Goal: Information Seeking & Learning: Learn about a topic

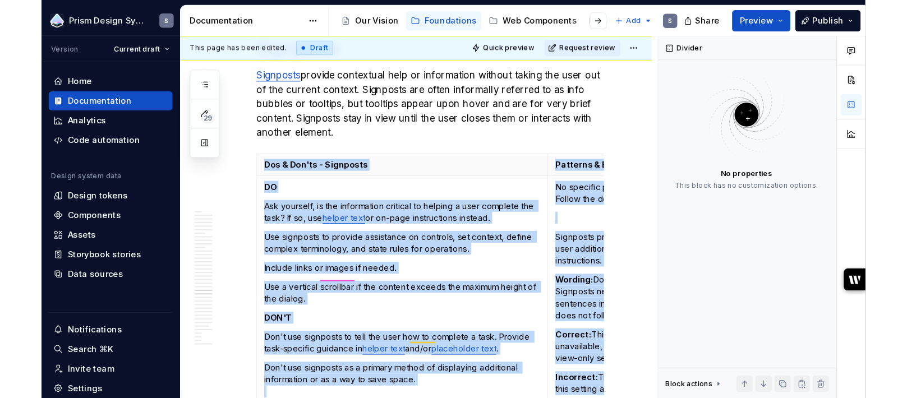
scroll to position [9252, 0]
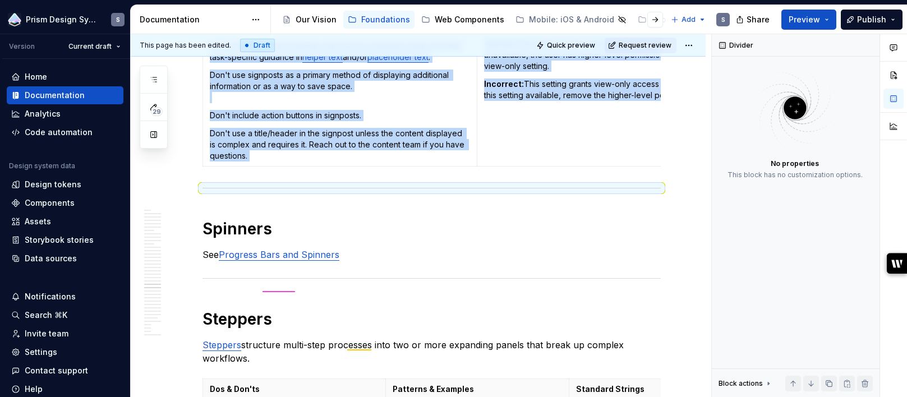
type textarea "*"
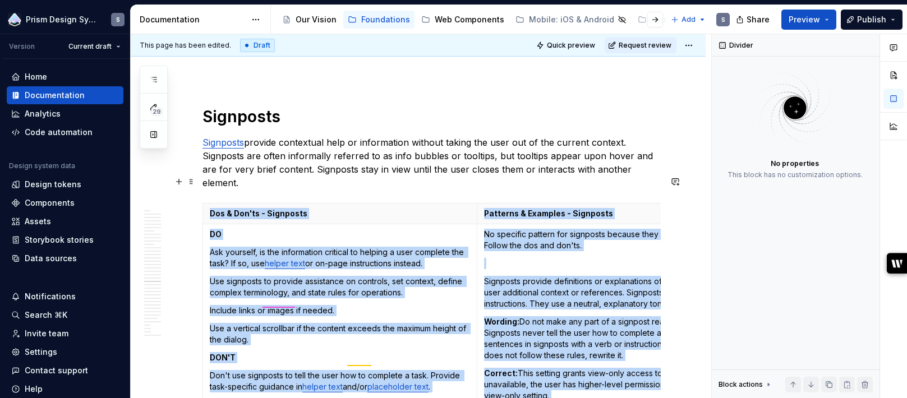
scroll to position [8920, 0]
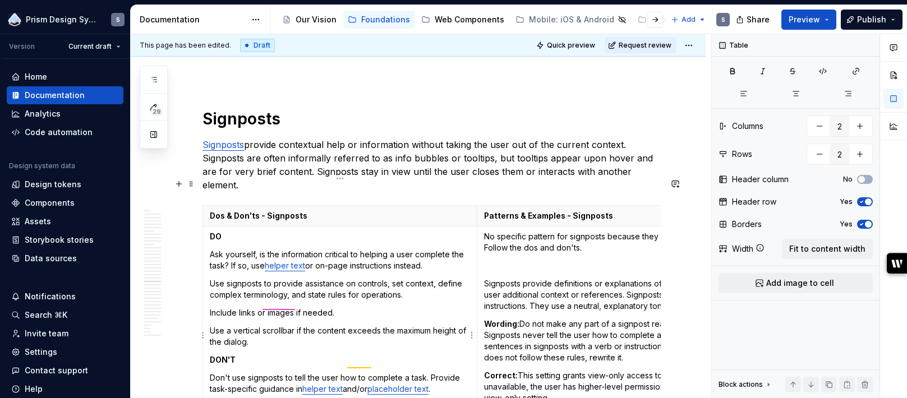
click at [251, 249] on p "Ask yourself, is the information critical to helping a user complete the task? …" at bounding box center [340, 260] width 260 height 22
click at [210, 249] on p "Ask yourself, is the information critical to helping a user complete the task? …" at bounding box center [340, 260] width 260 height 22
click at [210, 278] on p "Use signposts to provide assistance on controls, set context, define complex te…" at bounding box center [340, 289] width 260 height 22
click at [209, 286] on td "DO - Ask yourself, is the information critical to helping a user complete the t…" at bounding box center [340, 363] width 274 height 272
click at [210, 325] on p "Use a vertical scrollbar if the content exceeds the maximum height of the dialo…" at bounding box center [340, 336] width 260 height 22
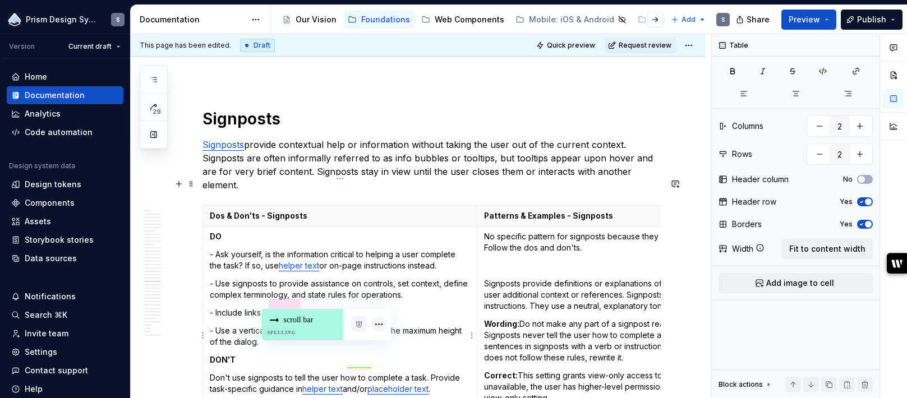
click at [291, 325] on p "- Use a vertical scrollbar if the content exceeds the maximum height of the dia…" at bounding box center [340, 336] width 260 height 22
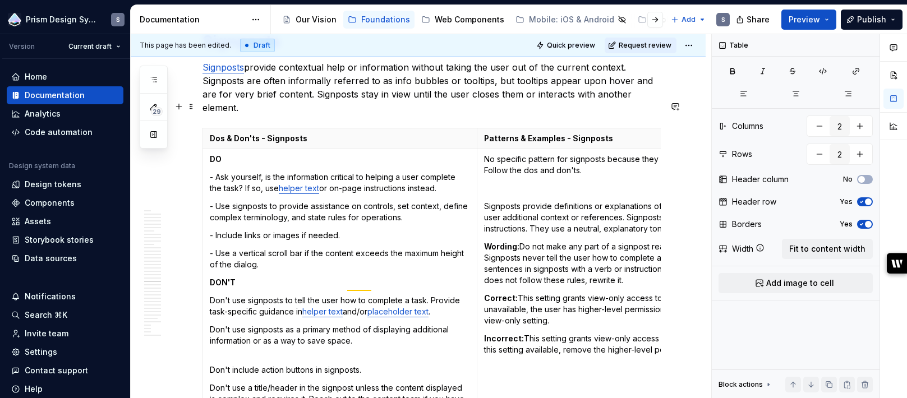
scroll to position [8999, 0]
click at [212, 294] on p "Don't use signposts to tell the user how to complete a task. Provide task-speci…" at bounding box center [340, 305] width 260 height 22
click at [210, 323] on p "Don't use signposts as a primary method of displaying additional information or…" at bounding box center [340, 340] width 260 height 34
click at [214, 329] on p "- Don't use signposts as a primary method of displaying additional information …" at bounding box center [340, 340] width 260 height 34
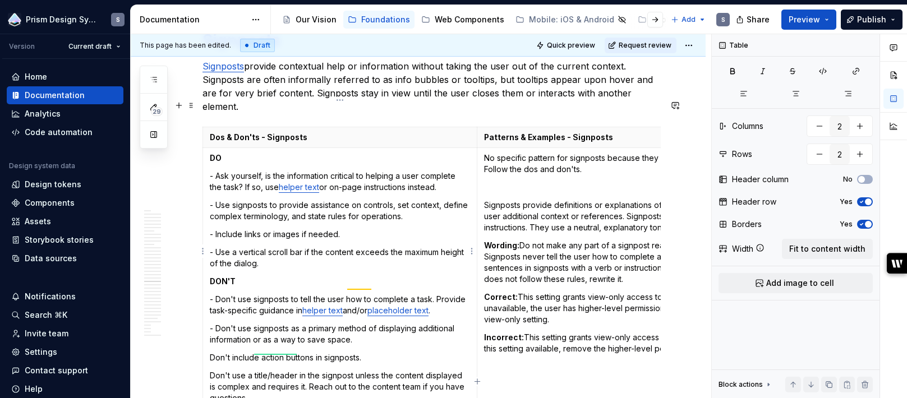
click at [210, 352] on p "Don't include action buttons in signposts." at bounding box center [340, 357] width 260 height 11
click at [210, 370] on p "Don't use a title/header in the signpost unless the content displayed is comple…" at bounding box center [340, 387] width 260 height 34
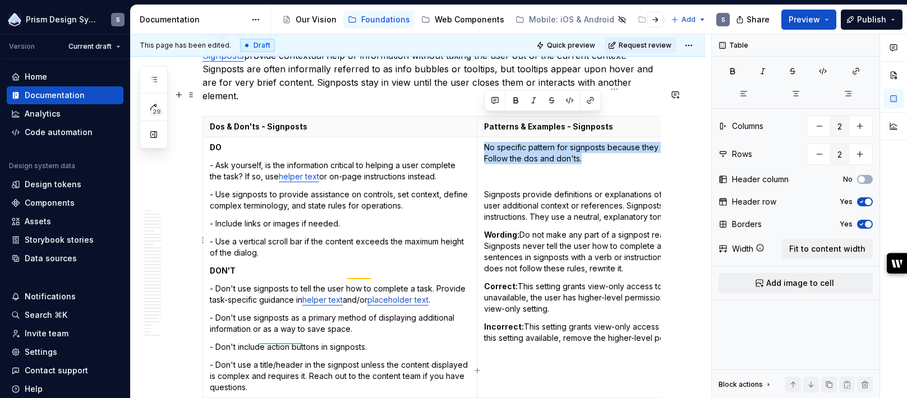
drag, startPoint x: 597, startPoint y: 135, endPoint x: 480, endPoint y: 121, distance: 118.1
click at [480, 137] on td "No specific pattern for signposts because they can vary widely. Follow the dos …" at bounding box center [615, 267] width 275 height 261
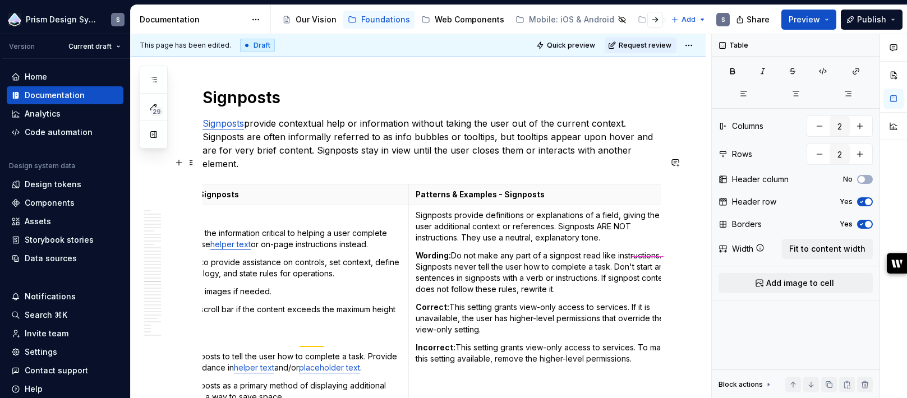
scroll to position [0, 74]
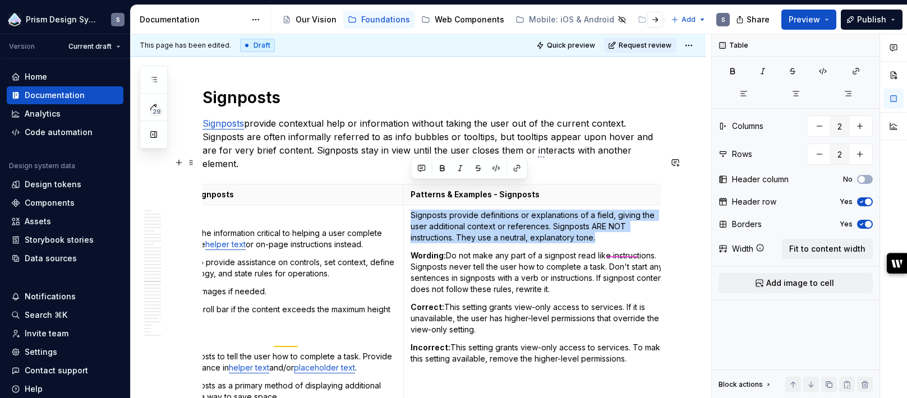
drag, startPoint x: 615, startPoint y: 212, endPoint x: 409, endPoint y: 187, distance: 206.9
click at [409, 205] on td "Signposts provide definitions or explanations of a field, giving the user addit…" at bounding box center [541, 335] width 275 height 261
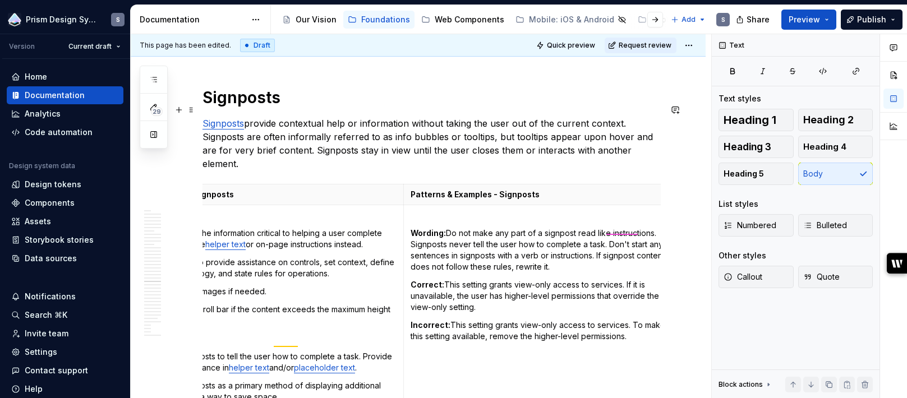
click at [645, 117] on p "Signposts provide contextual help or information without taking the user out of…" at bounding box center [432, 144] width 458 height 54
click at [337, 117] on p "Signposts provide contextual help or information without taking the user out of…" at bounding box center [432, 144] width 458 height 54
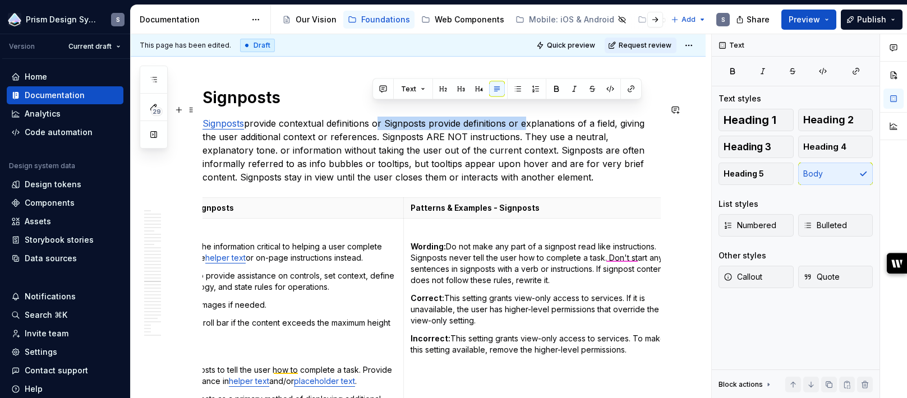
drag, startPoint x: 524, startPoint y: 108, endPoint x: 374, endPoint y: 107, distance: 149.3
click at [374, 117] on p "Signposts provide contextual definitions or Signposts provide definitions or ex…" at bounding box center [432, 150] width 458 height 67
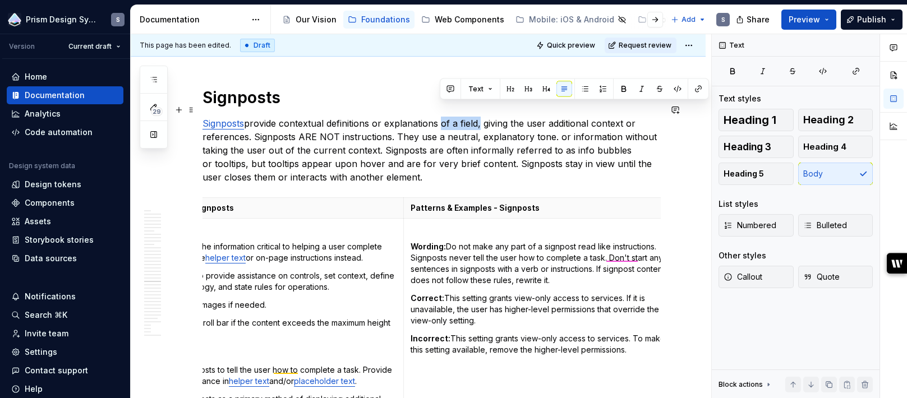
drag, startPoint x: 480, startPoint y: 110, endPoint x: 440, endPoint y: 110, distance: 40.4
click at [440, 117] on p "Signposts provide contextual definitions or explanations of a field, giving the…" at bounding box center [432, 150] width 458 height 67
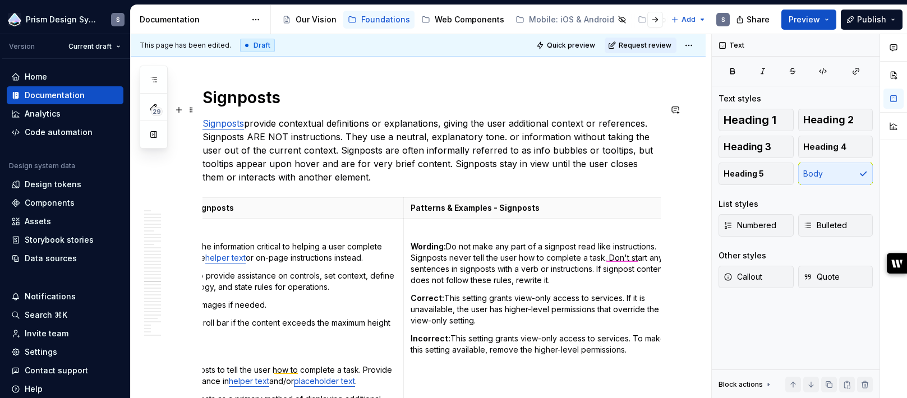
drag, startPoint x: 314, startPoint y: 136, endPoint x: 518, endPoint y: 123, distance: 204.1
click at [518, 123] on p "Signposts provide contextual definitions or explanations, giving the user addit…" at bounding box center [432, 150] width 458 height 67
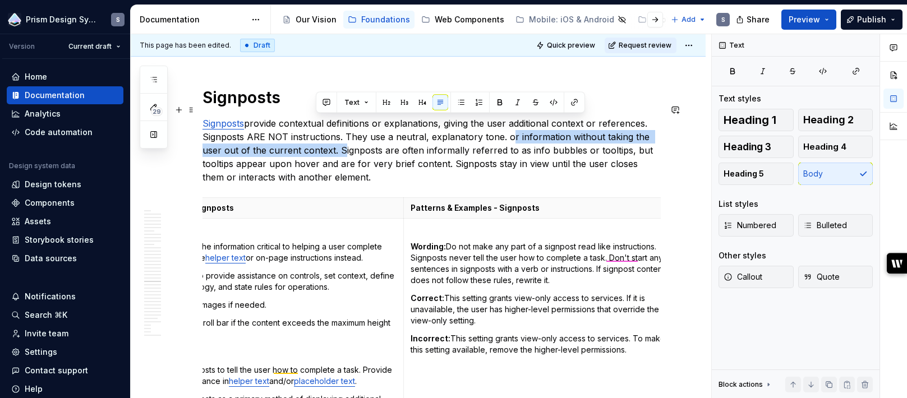
drag, startPoint x: 503, startPoint y: 123, endPoint x: 315, endPoint y: 139, distance: 188.7
click at [315, 139] on p "Signposts provide contextual definitions or explanations, giving the user addit…" at bounding box center [432, 150] width 458 height 67
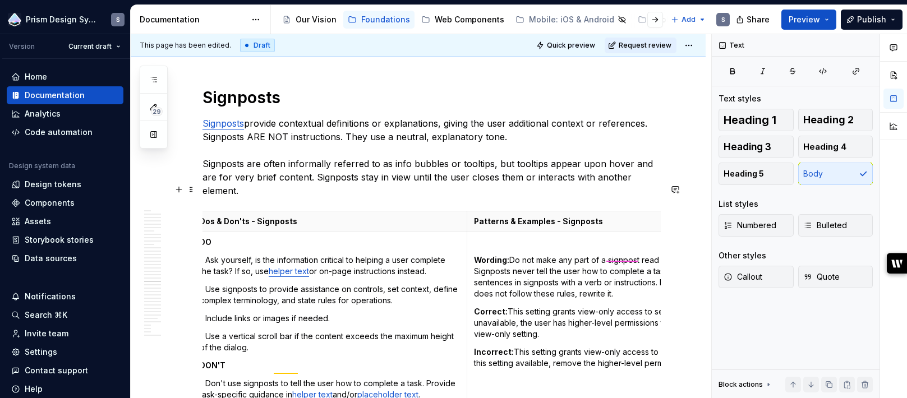
scroll to position [0, 0]
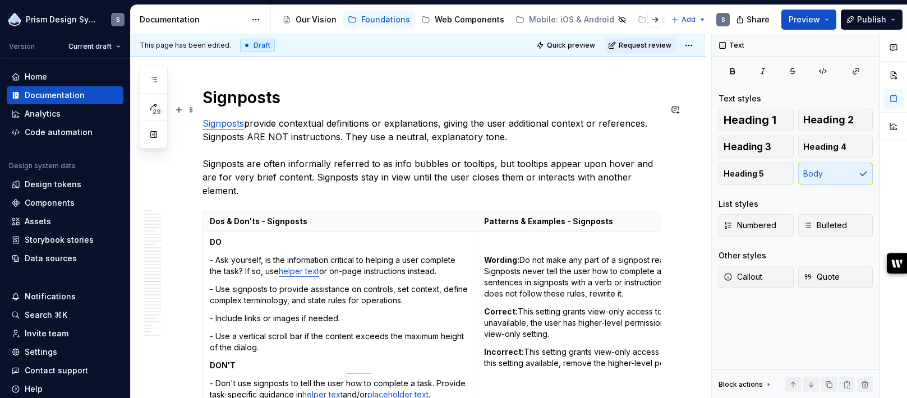
click at [247, 117] on p "Signposts provide contextual definitions or explanations, giving the user addit…" at bounding box center [432, 157] width 458 height 81
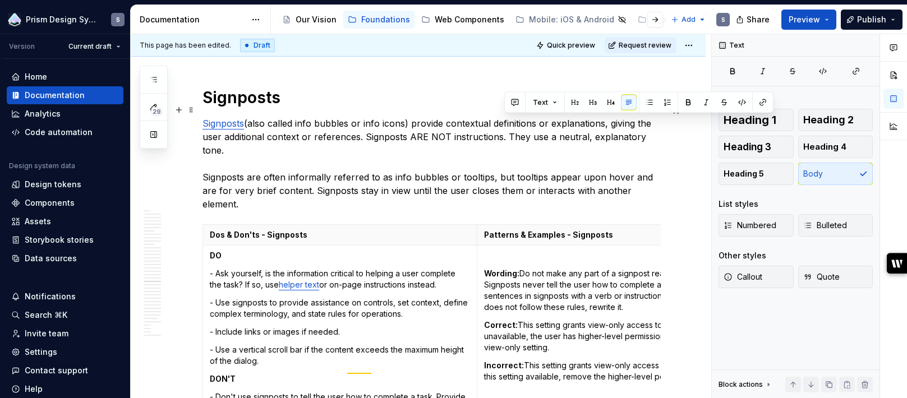
drag, startPoint x: 507, startPoint y: 121, endPoint x: 663, endPoint y: 125, distance: 156.6
click at [661, 125] on p "Signposts (also called info bubbles or info icons) provide contextual definitio…" at bounding box center [432, 164] width 458 height 94
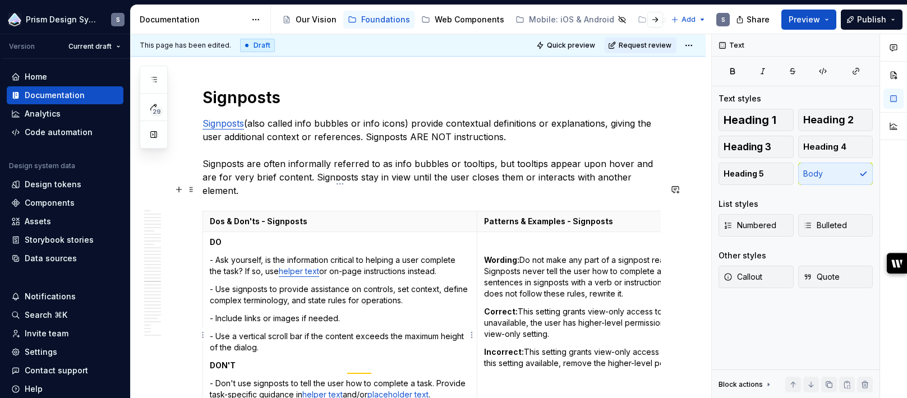
click at [218, 255] on p "- Ask yourself, is the information critical to helping a user complete the task…" at bounding box center [340, 266] width 260 height 22
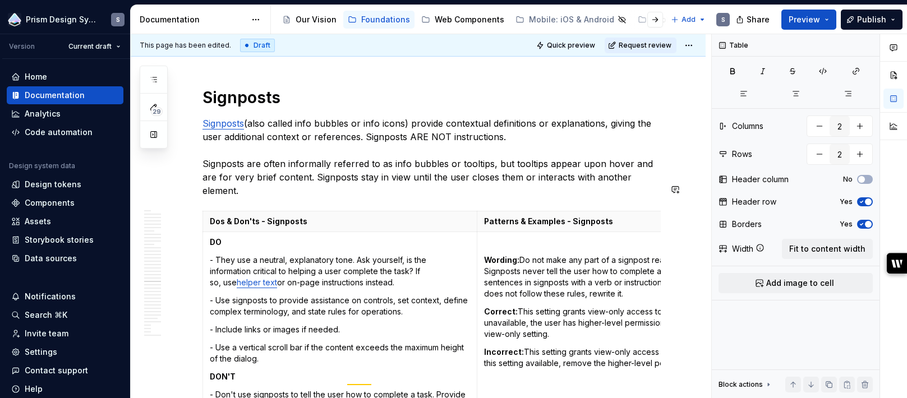
click at [218, 255] on p "- They use a neutral, explanatory tone. Ask yourself, is the information critic…" at bounding box center [340, 272] width 260 height 34
click at [390, 255] on p "- Write signposts in a neutral, explanatory tone. Ask yourself, is the informat…" at bounding box center [340, 272] width 261 height 34
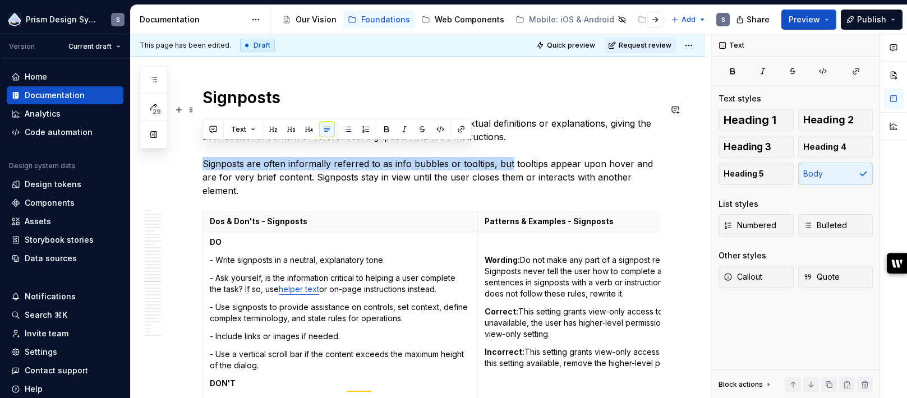
drag, startPoint x: 507, startPoint y: 149, endPoint x: 196, endPoint y: 153, distance: 311.5
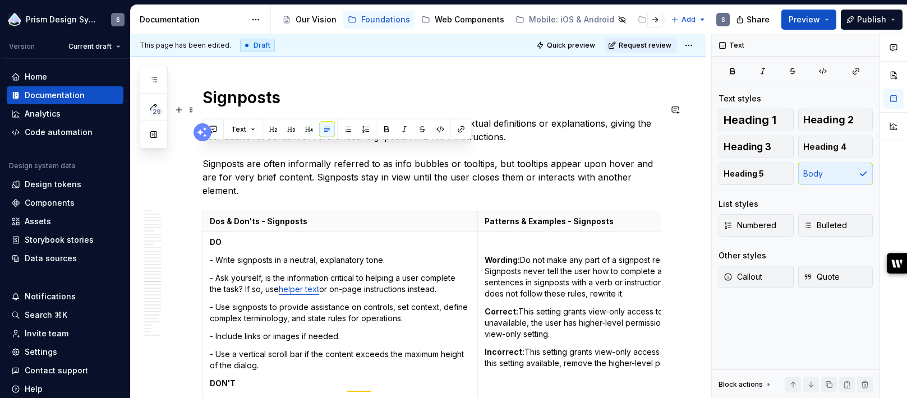
click at [296, 165] on p "Signposts (also called info bubbles or info icons) provide contextual definitio…" at bounding box center [432, 157] width 458 height 81
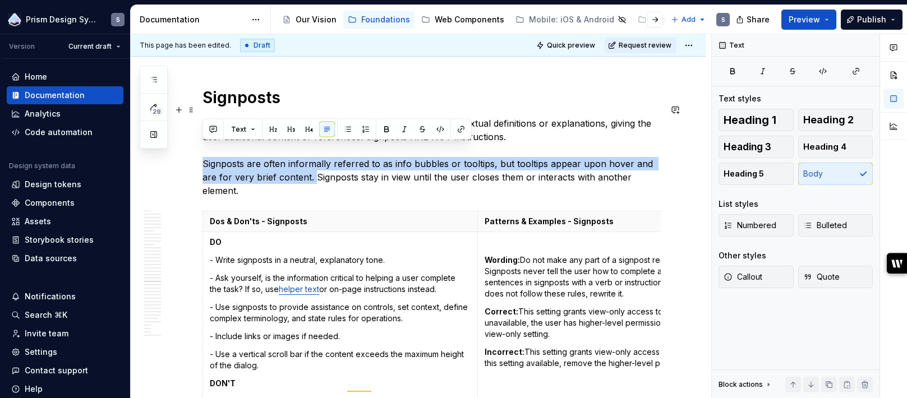
drag, startPoint x: 297, startPoint y: 164, endPoint x: 201, endPoint y: 145, distance: 97.8
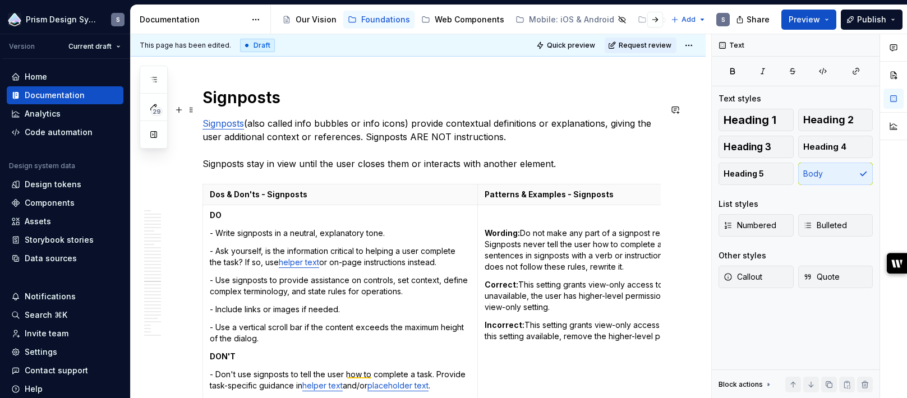
click at [570, 153] on p "Signposts (also called info bubbles or info icons) provide contextual definitio…" at bounding box center [432, 144] width 458 height 54
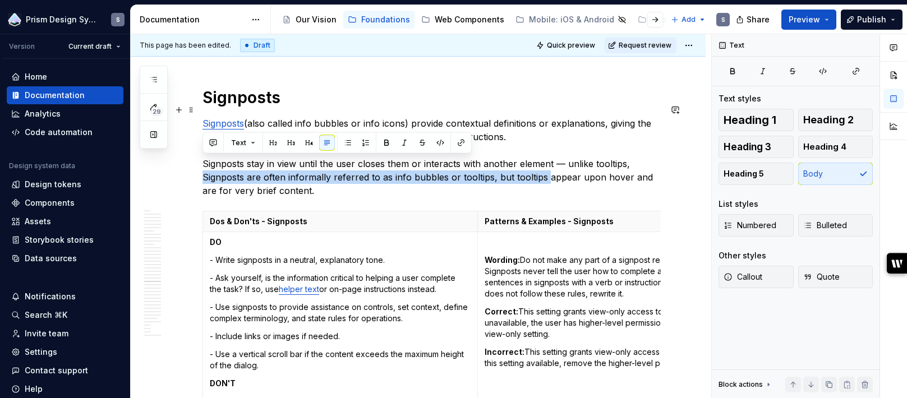
drag, startPoint x: 544, startPoint y: 163, endPoint x: 172, endPoint y: 142, distance: 372.7
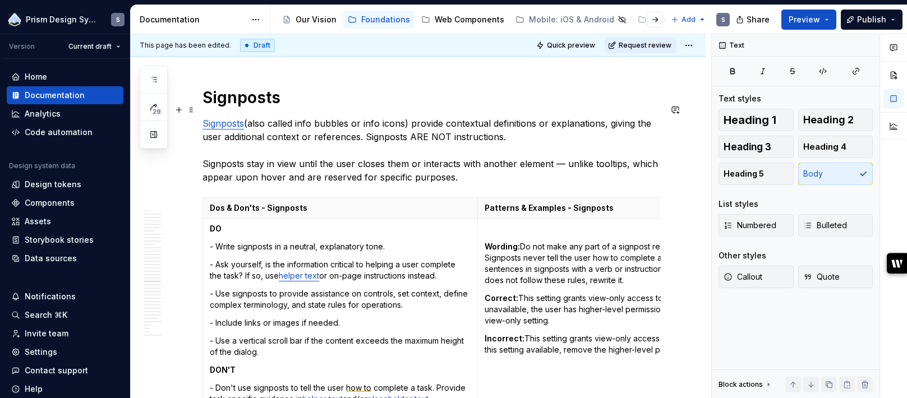
click at [235, 164] on p "Signposts (also called info bubbles or info icons) provide contextual definitio…" at bounding box center [432, 150] width 458 height 67
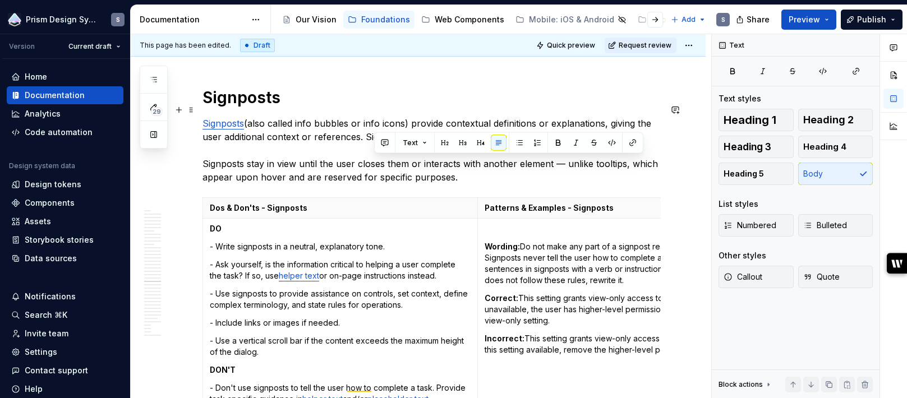
drag, startPoint x: 470, startPoint y: 161, endPoint x: 375, endPoint y: 160, distance: 94.8
click at [375, 160] on p "Signposts (also called info bubbles or info icons) provide contextual definitio…" at bounding box center [432, 150] width 458 height 67
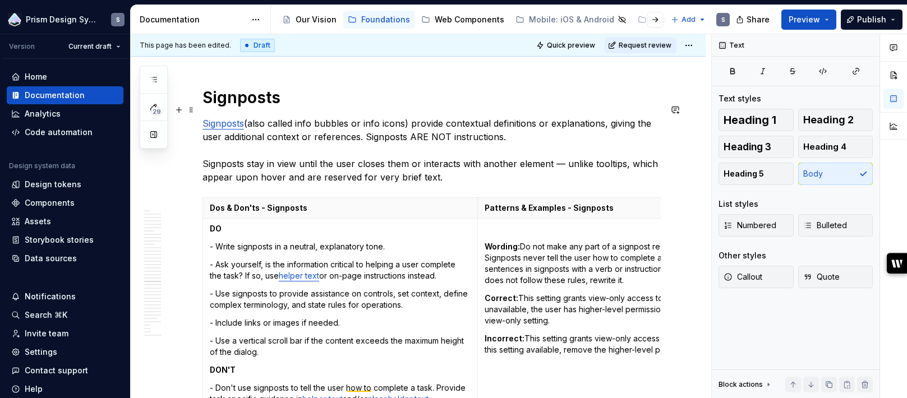
click at [510, 124] on p "Signposts (also called info bubbles or info icons) provide contextual definitio…" at bounding box center [432, 150] width 458 height 67
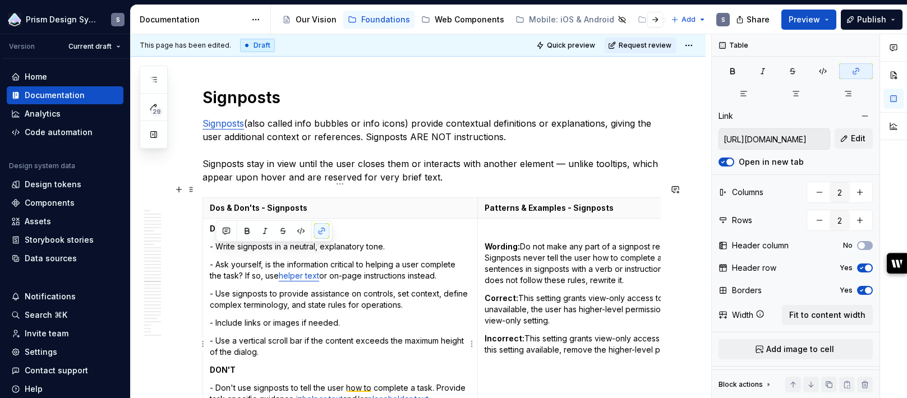
drag, startPoint x: 446, startPoint y: 260, endPoint x: 217, endPoint y: 249, distance: 229.2
click at [217, 259] on p "- Ask yourself, is the information critical to helping a user complete the task…" at bounding box center [340, 270] width 261 height 22
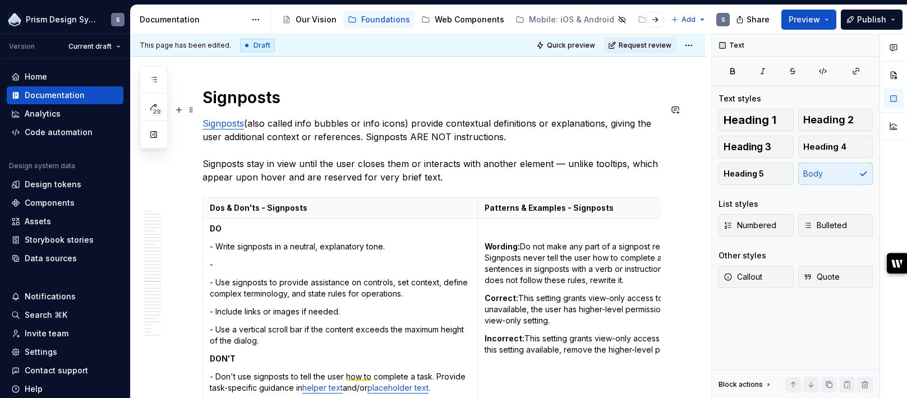
click at [521, 122] on p "Signposts (also called info bubbles or info icons) provide contextual definitio…" at bounding box center [432, 150] width 458 height 67
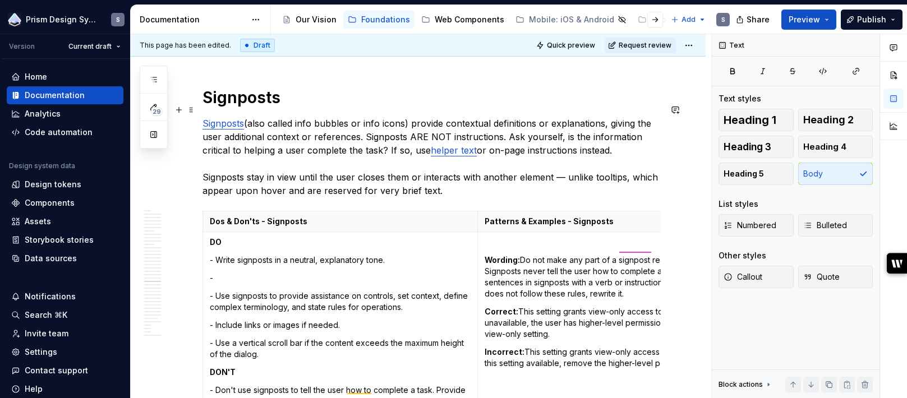
click at [507, 126] on p "Signposts (also called info bubbles or info icons) provide contextual definitio…" at bounding box center [432, 157] width 458 height 81
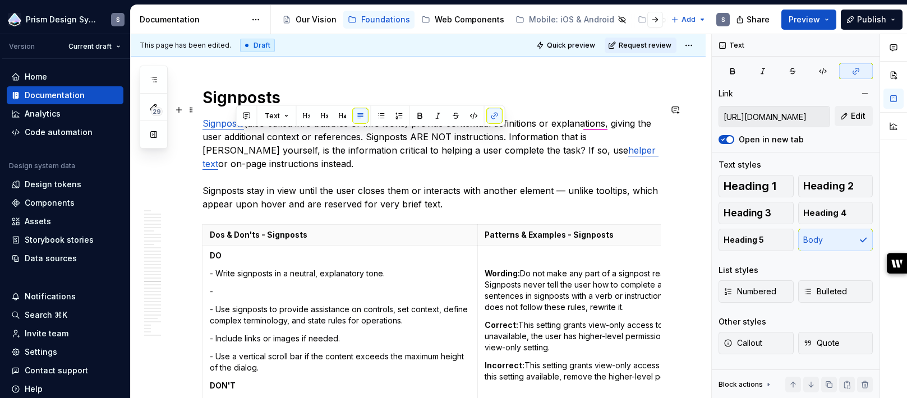
drag, startPoint x: 481, startPoint y: 139, endPoint x: 482, endPoint y: 148, distance: 9.0
click at [482, 148] on p "Signposts (also called info bubbles or info icons) provide contextual definitio…" at bounding box center [432, 164] width 458 height 94
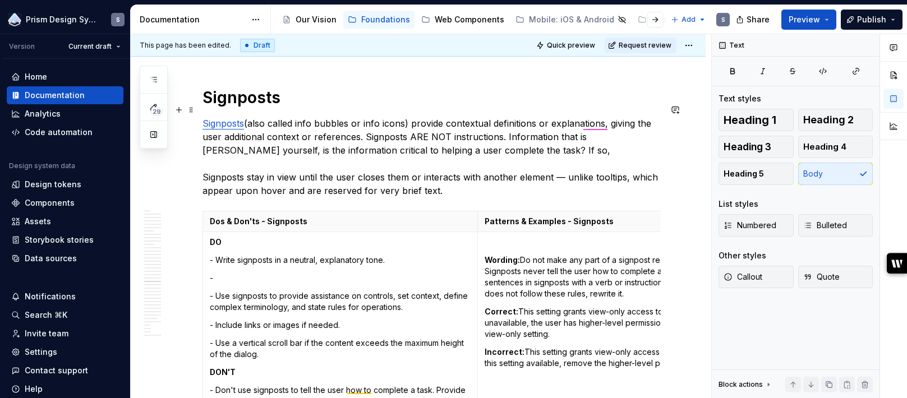
click at [504, 124] on p "Signposts (also called info bubbles or info icons) provide contextual definitio…" at bounding box center [432, 157] width 458 height 81
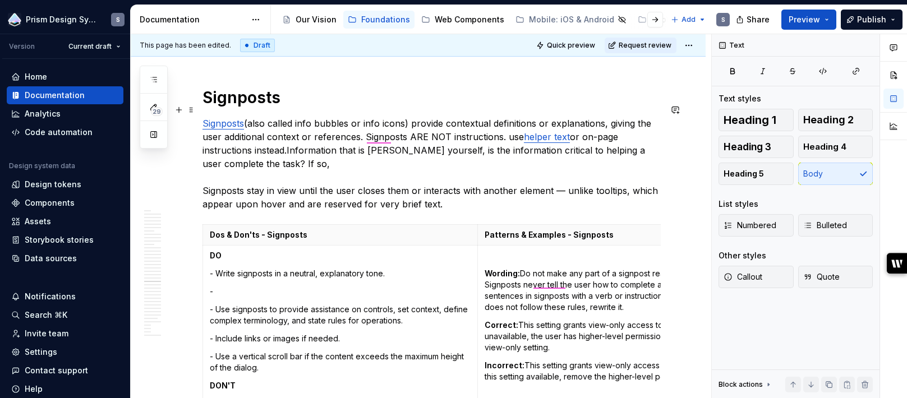
click at [510, 123] on p "Signposts (also called info bubbles or info icons) provide contextual definitio…" at bounding box center [432, 164] width 458 height 94
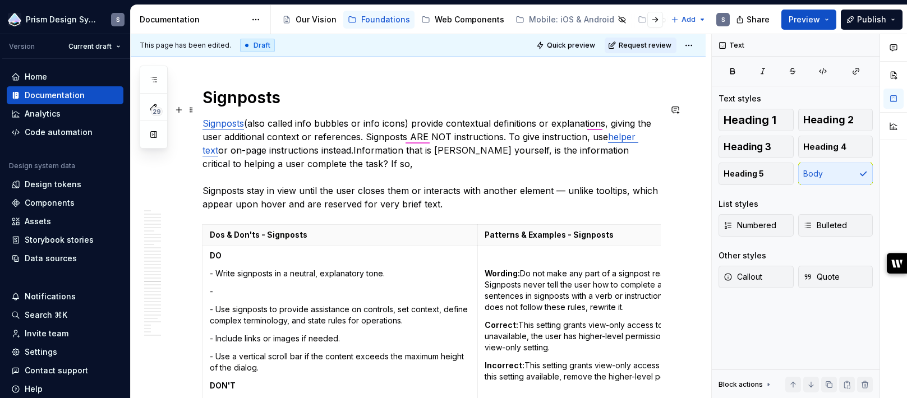
click at [327, 136] on p "Signposts (also called info bubbles or info icons) provide contextual definitio…" at bounding box center [432, 164] width 458 height 94
drag, startPoint x: 331, startPoint y: 136, endPoint x: 336, endPoint y: 157, distance: 20.8
click at [336, 157] on p "Signposts (also called info bubbles or info icons) provide contextual definitio…" at bounding box center [432, 164] width 458 height 94
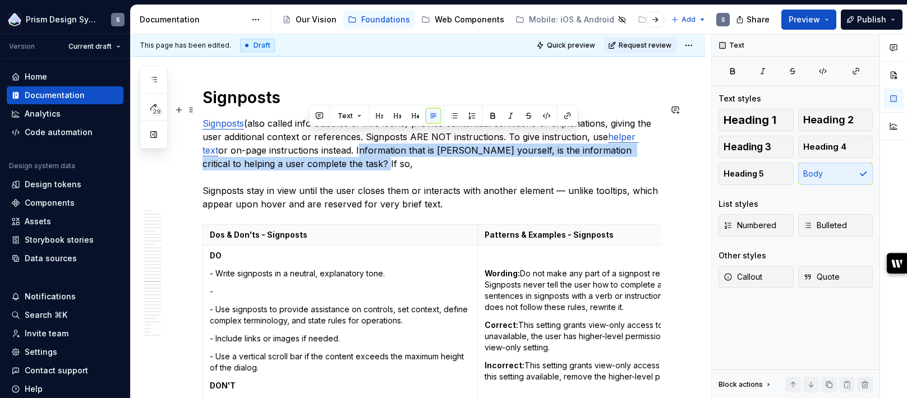
drag, startPoint x: 329, startPoint y: 131, endPoint x: 332, endPoint y: 145, distance: 13.9
click at [332, 145] on p "Signposts (also called info bubbles or info icons) provide contextual definitio…" at bounding box center [432, 164] width 458 height 94
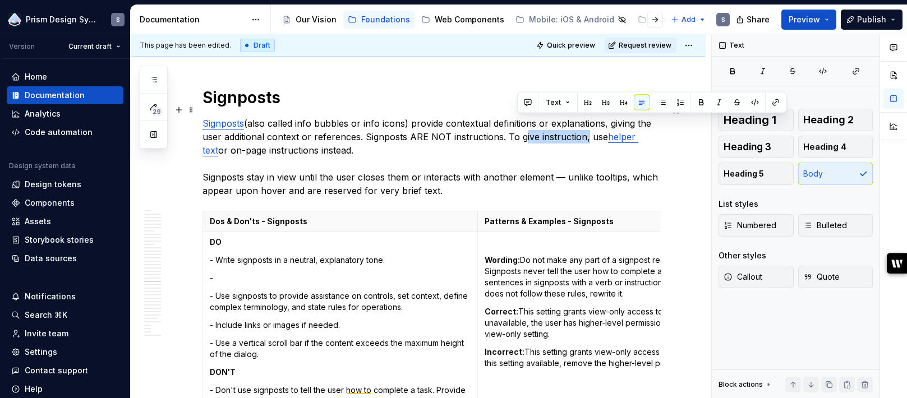
drag, startPoint x: 583, startPoint y: 125, endPoint x: 519, endPoint y: 126, distance: 64.5
click at [519, 126] on p "Signposts (also called info bubbles or info icons) provide contextual definitio…" at bounding box center [432, 157] width 458 height 81
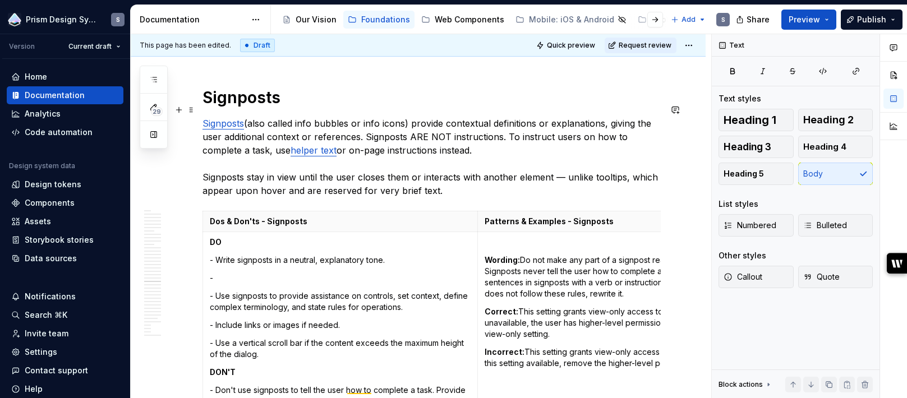
click at [416, 140] on p "Signposts (also called info bubbles or info icons) provide contextual definitio…" at bounding box center [432, 157] width 458 height 81
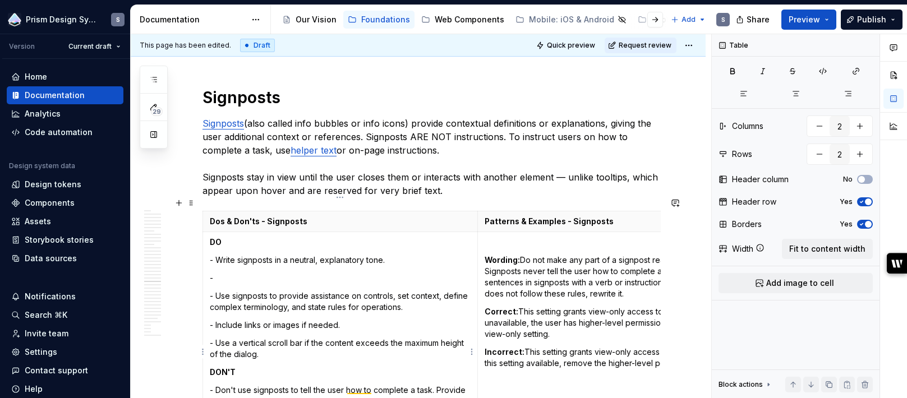
click at [301, 273] on p "-" at bounding box center [340, 278] width 261 height 11
click at [464, 117] on p "Signposts (also called info bubbles or info icons) provide contextual definitio…" at bounding box center [432, 157] width 458 height 81
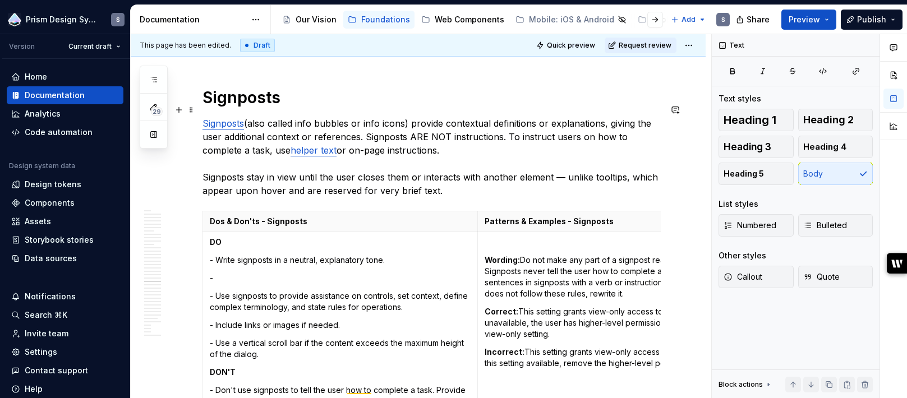
click at [464, 117] on p "Signposts (also called info bubbles or info icons) provide contextual definitio…" at bounding box center [432, 157] width 458 height 81
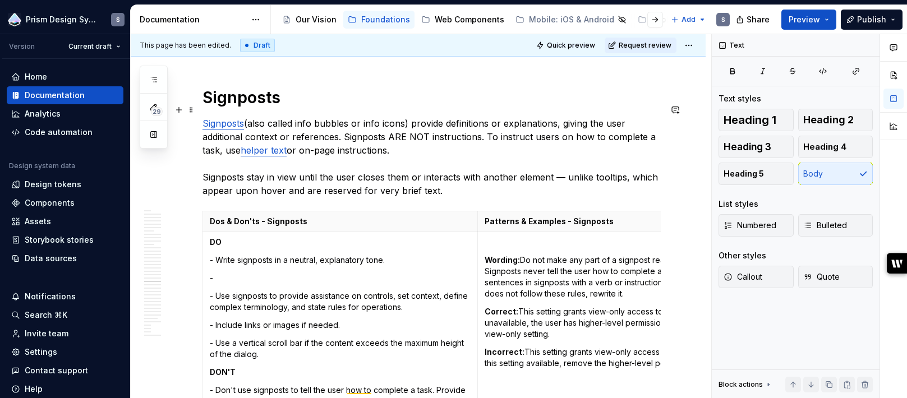
click at [556, 117] on p "Signposts (also called info bubbles or info icons) provide definitions or expla…" at bounding box center [432, 157] width 458 height 81
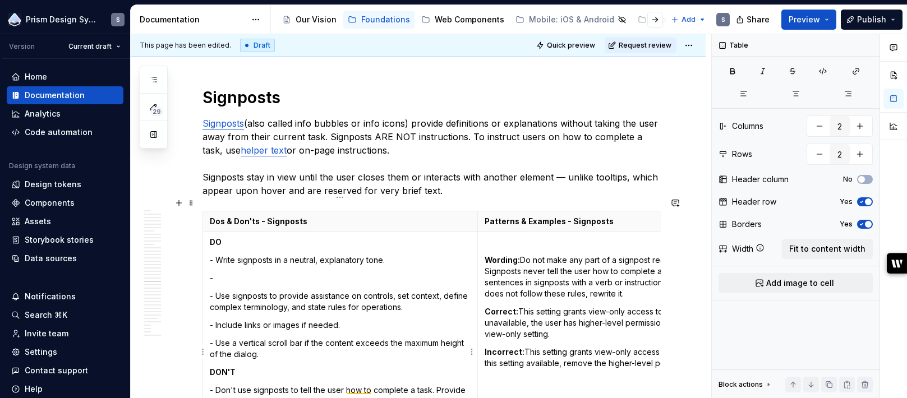
click at [292, 273] on p "-" at bounding box center [340, 278] width 261 height 11
drag, startPoint x: 427, startPoint y: 294, endPoint x: 226, endPoint y: 259, distance: 203.3
click at [226, 259] on td "DO - Write signposts in a neutral, explanatory tone. - - Use signposts to provi…" at bounding box center [340, 366] width 275 height 268
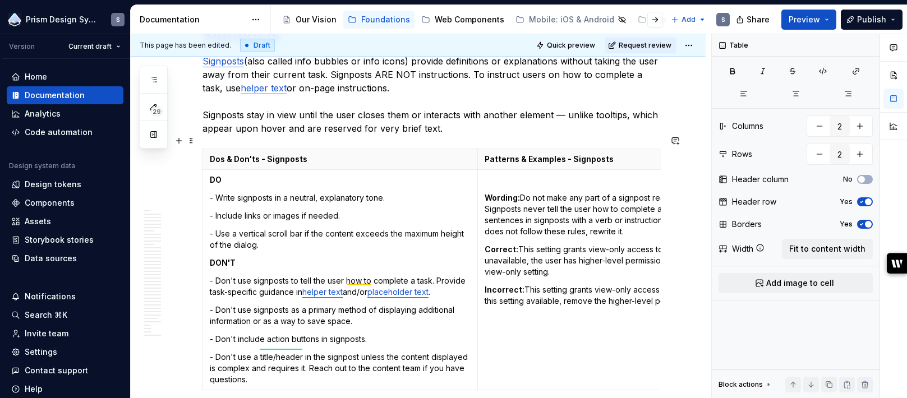
scroll to position [9005, 0]
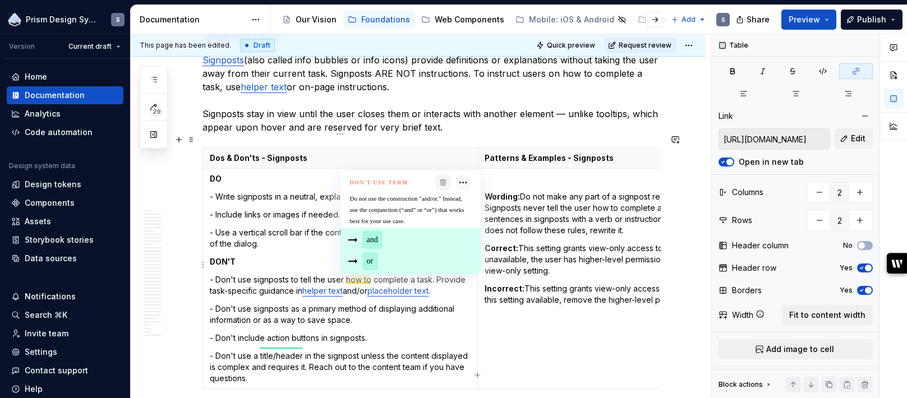
drag, startPoint x: 449, startPoint y: 277, endPoint x: 350, endPoint y: 277, distance: 98.8
click at [350, 278] on p "- Don't use signposts to tell the user how to complete a task. Provide task-spe…" at bounding box center [340, 285] width 261 height 22
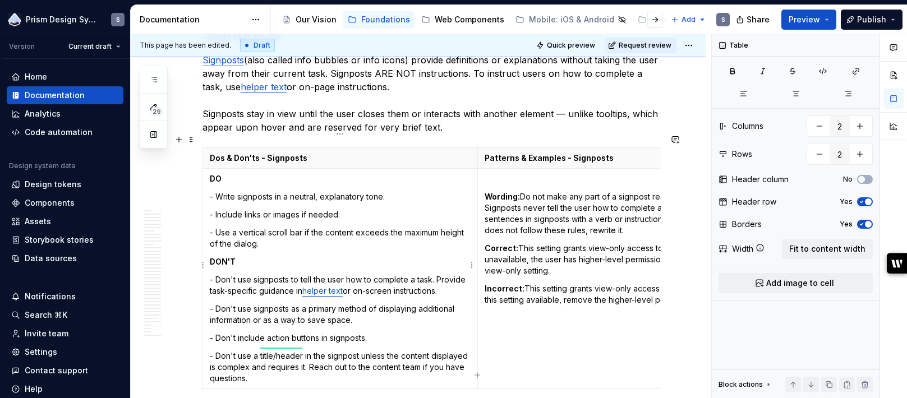
click at [391, 283] on p "- Don't use signposts to tell the user how to complete a task. Provide task-spe…" at bounding box center [340, 285] width 261 height 22
click at [351, 304] on p "- Don't use signposts as a primary method of displaying additional information …" at bounding box center [340, 315] width 261 height 22
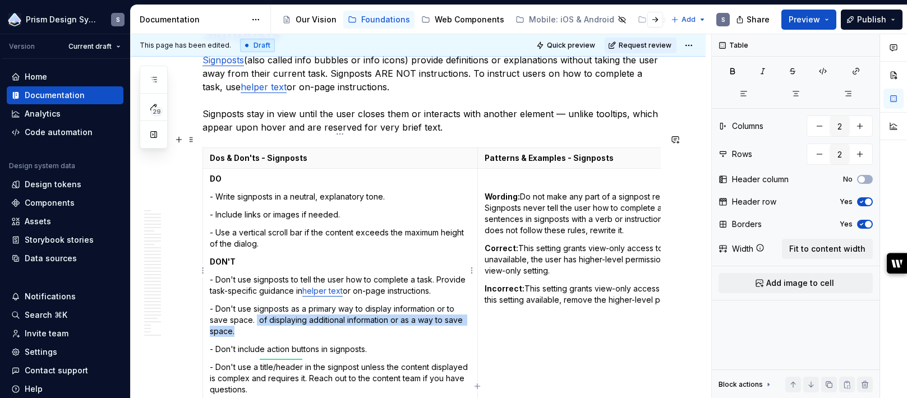
click at [269, 319] on p "- Don't use signposts as a primary way to display information or to save space.…" at bounding box center [340, 321] width 261 height 34
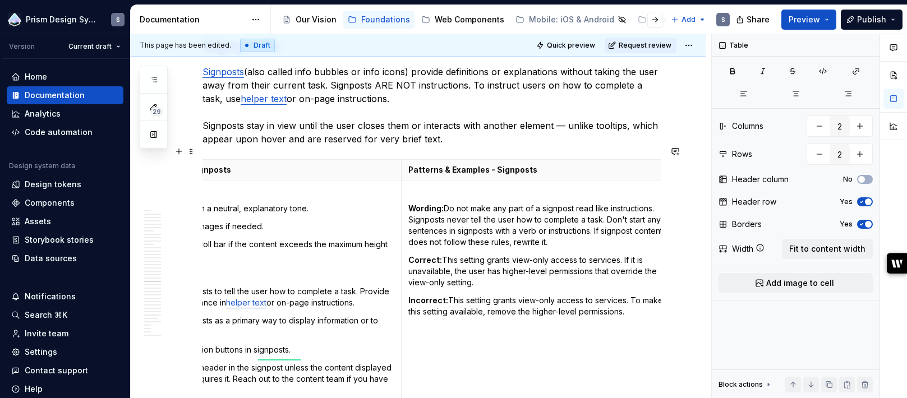
scroll to position [0, 86]
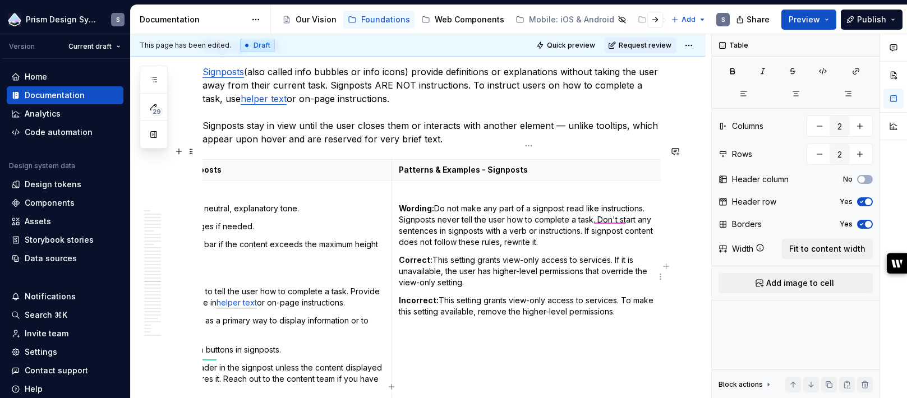
click at [572, 231] on p "Wording: Do not make any part of a signpost read like instructions. Signposts n…" at bounding box center [529, 225] width 261 height 45
click at [529, 185] on p at bounding box center [529, 190] width 261 height 11
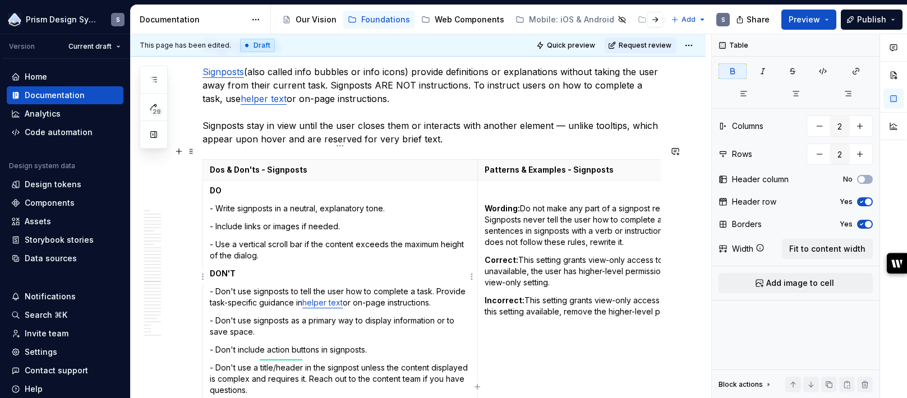
click at [320, 248] on td "DO - Write signposts in a neutral, explanatory tone. - Include links or images …" at bounding box center [340, 291] width 275 height 221
click at [318, 245] on p "- Use a vertical scroll bar if the content exceeds the maximum height of the di…" at bounding box center [340, 250] width 261 height 22
click at [437, 286] on p "- Don't use signposts to tell the user how to complete a task. Provide task-spe…" at bounding box center [340, 297] width 261 height 22
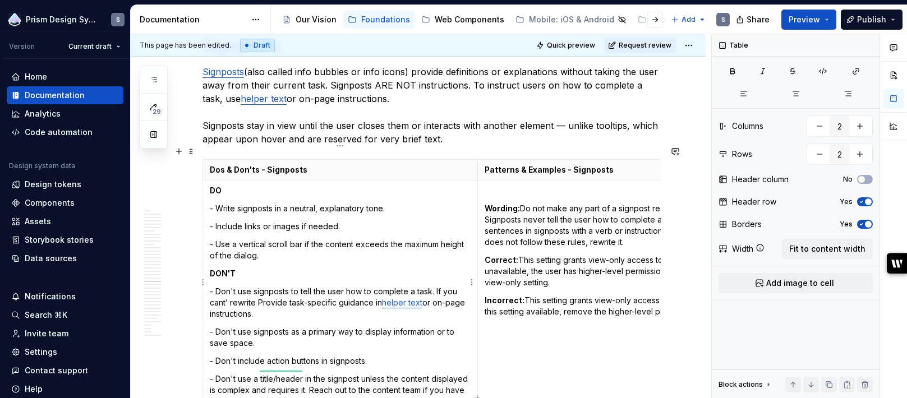
click at [227, 289] on p "- Don't use signposts to tell the user how to complete a task. If you cant’ rew…" at bounding box center [340, 303] width 261 height 34
click at [534, 185] on p at bounding box center [615, 190] width 261 height 11
drag, startPoint x: 624, startPoint y: 176, endPoint x: 484, endPoint y: 175, distance: 140.3
click at [483, 181] on td "The signpost pattern is similar to a Wording: Do not make any part of a signpos…" at bounding box center [615, 297] width 275 height 232
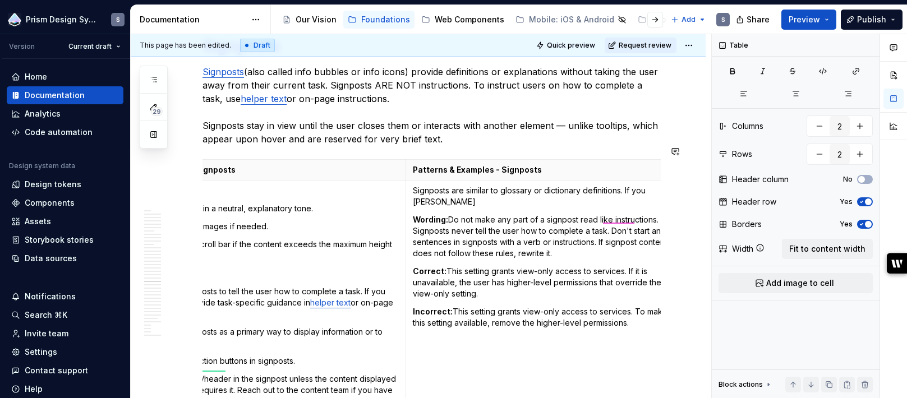
scroll to position [0, 77]
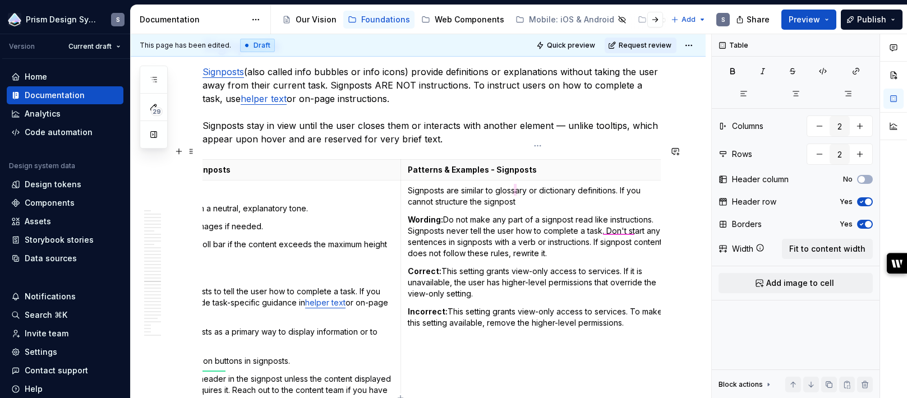
click at [449, 187] on p "Signposts are similar to glossary or dictionary definitions. If you cannot stru…" at bounding box center [538, 196] width 261 height 22
drag, startPoint x: 513, startPoint y: 190, endPoint x: 437, endPoint y: 190, distance: 75.8
click at [437, 190] on p "Signposts are similar to glossary or dictionary definitions. If you cannot writ…" at bounding box center [538, 196] width 261 height 22
drag, startPoint x: 603, startPoint y: 189, endPoint x: 550, endPoint y: 186, distance: 53.4
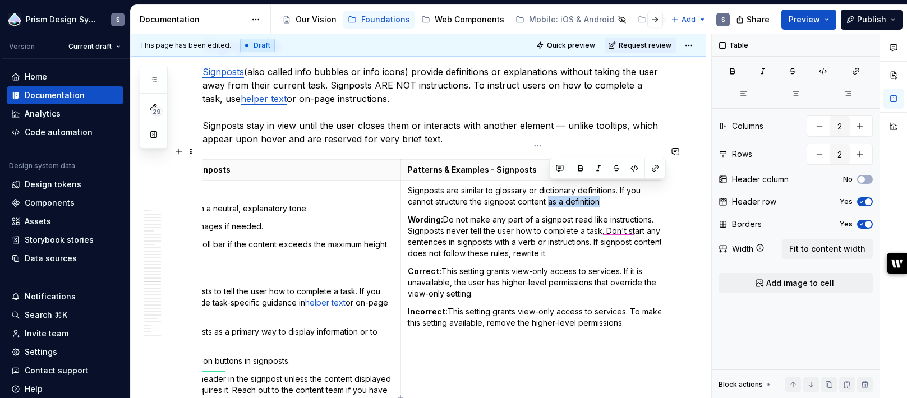
click at [550, 186] on p "Signposts are similar to glossary or dictionary definitions. If you cannot stru…" at bounding box center [538, 196] width 261 height 22
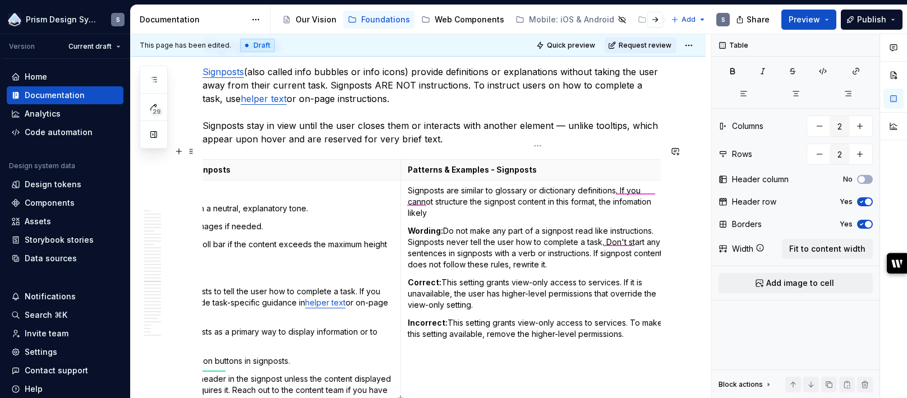
click at [485, 187] on p "Signposts are similar to glossary or dictionary definitions. If you cannot stru…" at bounding box center [538, 202] width 261 height 34
click at [578, 200] on p "Signposts are similar to glossary or dictionary definitions. If you cannot stru…" at bounding box center [538, 202] width 261 height 34
drag, startPoint x: 599, startPoint y: 189, endPoint x: 608, endPoint y: 193, distance: 9.5
click at [608, 193] on p "Signposts are similar to glossary or dictionary definitions. If you cannot stru…" at bounding box center [538, 202] width 261 height 34
click at [471, 195] on p "Signposts are similar to glossary or dictionary definitions. If you cannot stru…" at bounding box center [538, 202] width 261 height 34
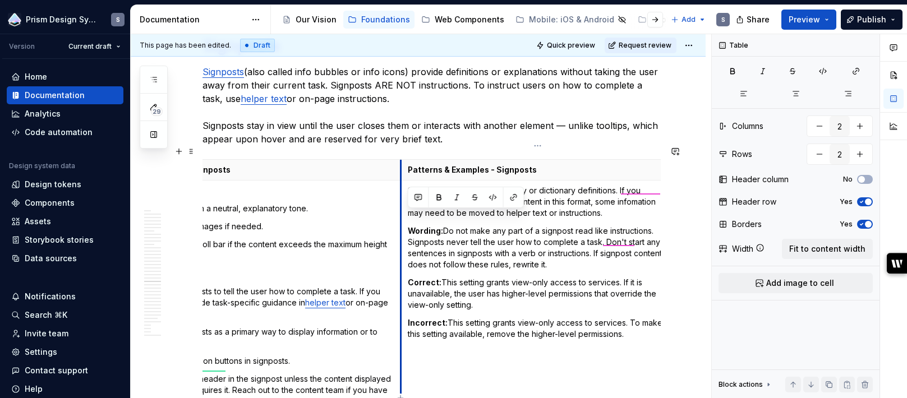
drag, startPoint x: 557, startPoint y: 255, endPoint x: 404, endPoint y: 220, distance: 157.2
click at [403, 220] on td "Signposts are similar to glossary or dictionary definitions. If you cannot stru…" at bounding box center [538, 297] width 275 height 232
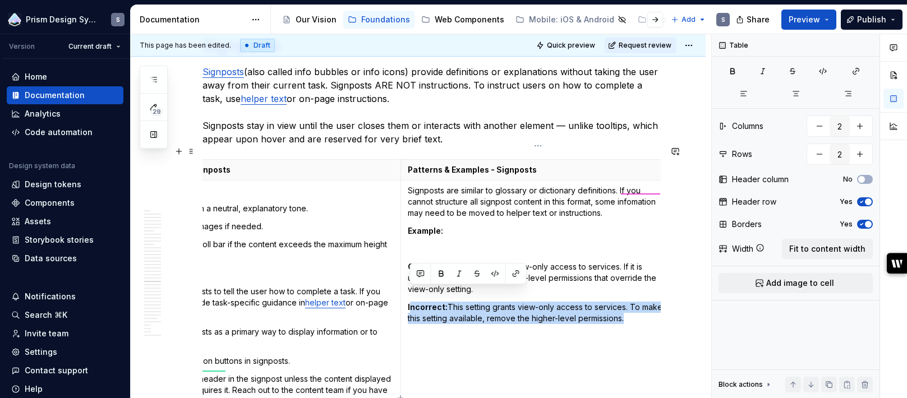
drag, startPoint x: 645, startPoint y: 306, endPoint x: 409, endPoint y: 295, distance: 237.1
click at [409, 302] on p "Incorrect: This setting grants view-only access to services. To make this setti…" at bounding box center [538, 313] width 261 height 22
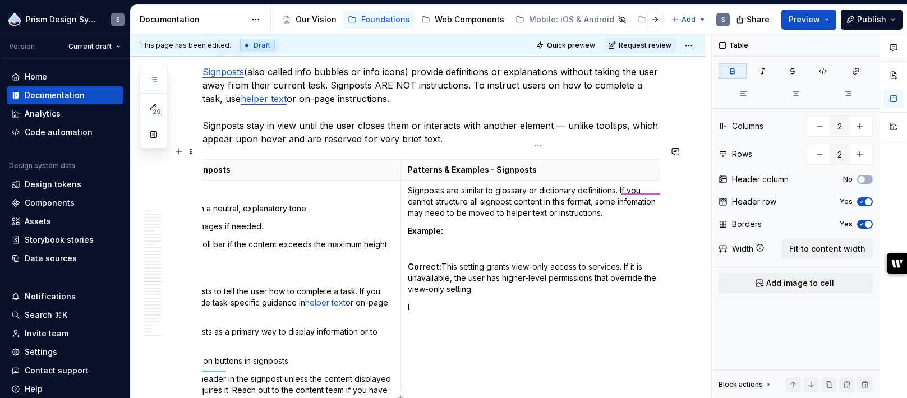
click at [427, 244] on p at bounding box center [538, 249] width 261 height 11
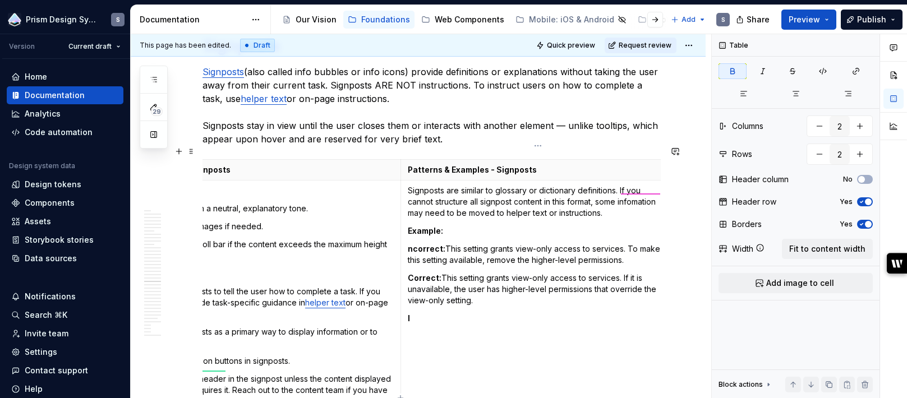
click at [409, 244] on strong "ncorrect:" at bounding box center [427, 249] width 38 height 10
click at [513, 244] on p "Incorrect: This setting grants view-only access to services. To make this setti…" at bounding box center [538, 255] width 261 height 22
click at [509, 282] on p "Correct: This setting grants view-only access to services. If it is unavailable…" at bounding box center [538, 290] width 261 height 34
click at [625, 273] on p "Correct: This setting grants view-only access to services. If it is unavailable…" at bounding box center [538, 290] width 261 height 34
click at [448, 244] on p "Incorrect: This setting grants view-only access to services. To make this setti…" at bounding box center [538, 255] width 261 height 22
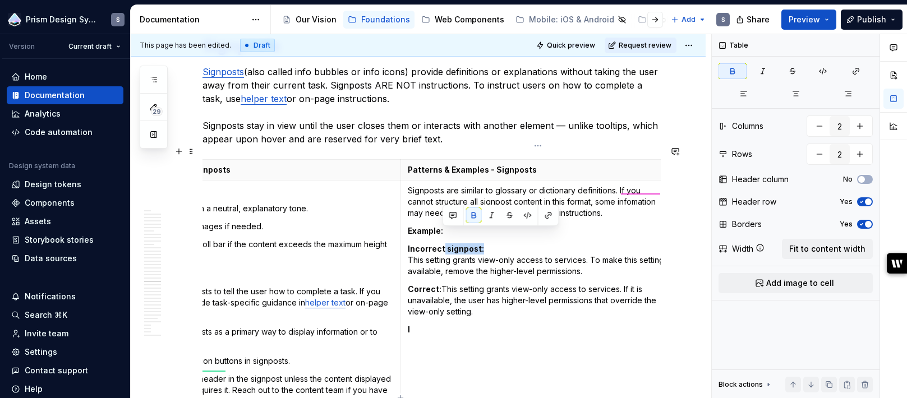
drag, startPoint x: 487, startPoint y: 238, endPoint x: 443, endPoint y: 236, distance: 43.2
click at [443, 244] on p "Incorrect signpost: This setting grants view-only access to services. To make t…" at bounding box center [538, 261] width 261 height 34
click at [409, 249] on p "Incorrect: This setting grants view-only access to services. To make this setti…" at bounding box center [538, 261] width 261 height 34
click at [455, 244] on p "Incorrect: This setting grants view-only access to services. To make this setti…" at bounding box center [538, 261] width 261 height 34
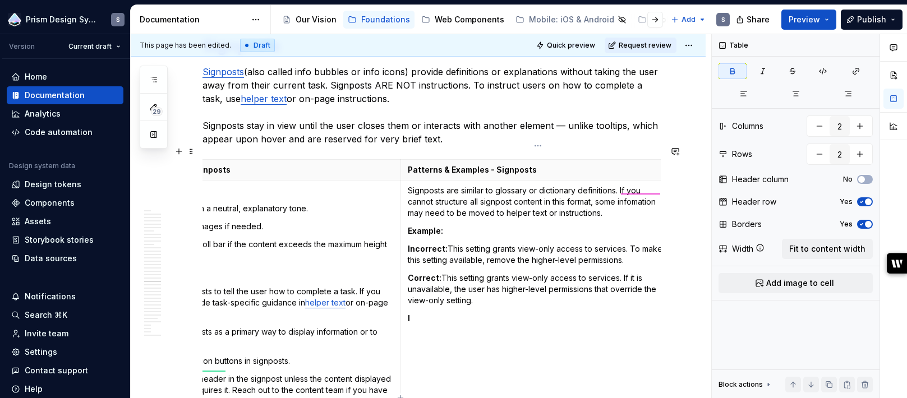
click at [502, 226] on p "Example:" at bounding box center [538, 231] width 261 height 11
click at [420, 313] on p "I" at bounding box center [538, 318] width 261 height 11
click at [447, 244] on p "Incorrect: This setting grants view-only access to services. To make this setti…" at bounding box center [538, 255] width 261 height 22
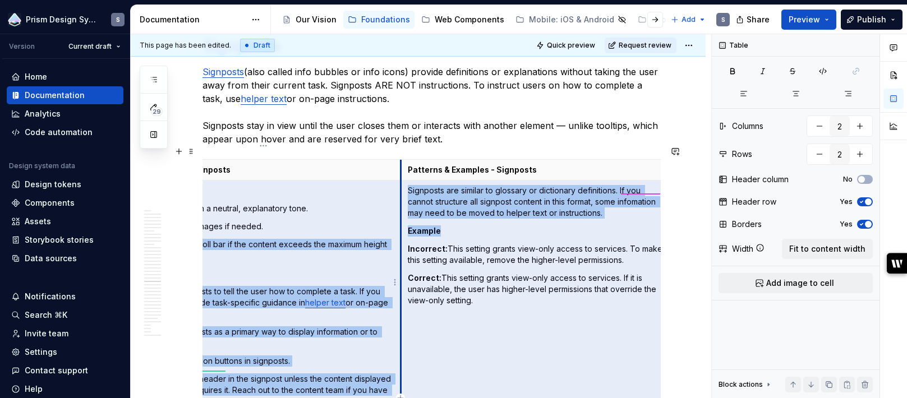
drag, startPoint x: 449, startPoint y: 213, endPoint x: 400, endPoint y: 215, distance: 48.9
click at [400, 215] on tr "DO - Write signposts in a neutral, explanatory tone. - Include links or images …" at bounding box center [400, 297] width 549 height 232
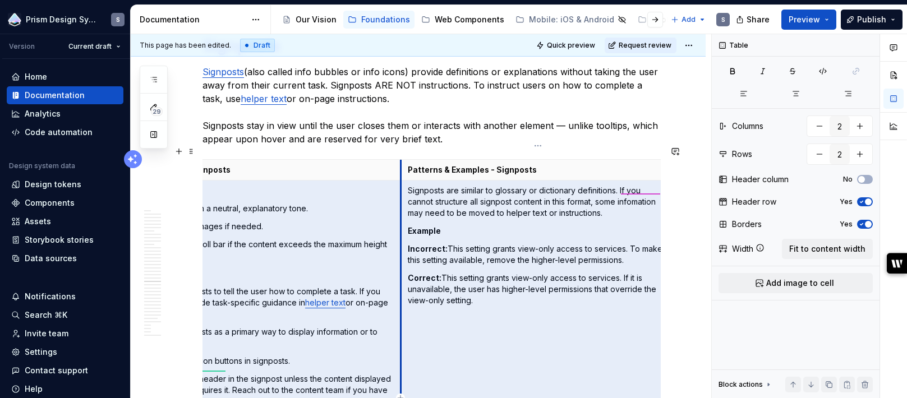
click at [461, 226] on p "Example" at bounding box center [538, 231] width 261 height 11
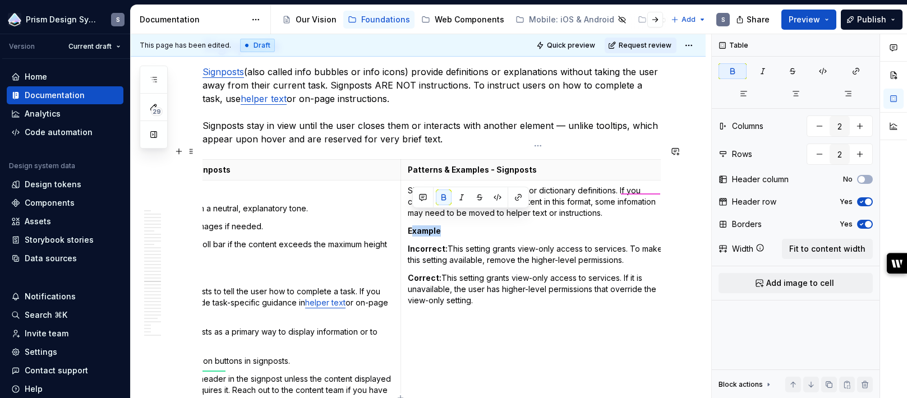
drag, startPoint x: 461, startPoint y: 218, endPoint x: 410, endPoint y: 218, distance: 51.1
click at [410, 226] on p "Example" at bounding box center [538, 231] width 261 height 11
click at [450, 244] on p "Incorrect: This setting grants view-only access to services. To make this setti…" at bounding box center [538, 255] width 261 height 22
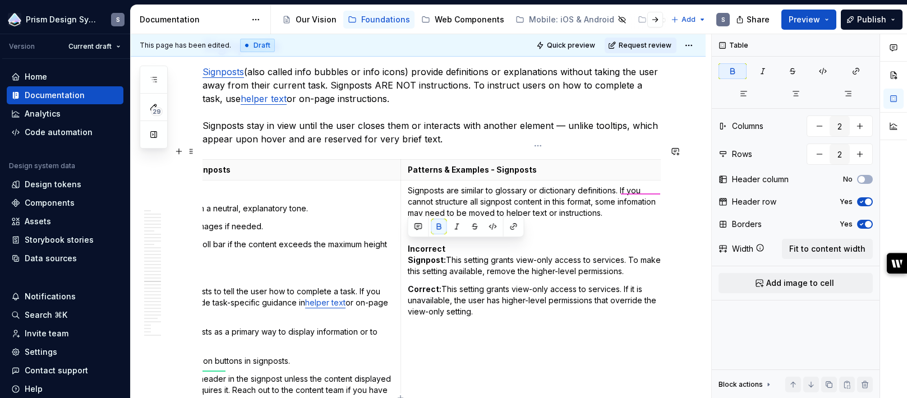
drag, startPoint x: 446, startPoint y: 248, endPoint x: 409, endPoint y: 248, distance: 36.5
click at [409, 248] on p "Incorrect Signpost: This setting grants view-only access to services. To make t…" at bounding box center [538, 261] width 261 height 34
click at [441, 284] on p "Correct: This setting grants view-only access to services. If it is unavailable…" at bounding box center [538, 301] width 261 height 34
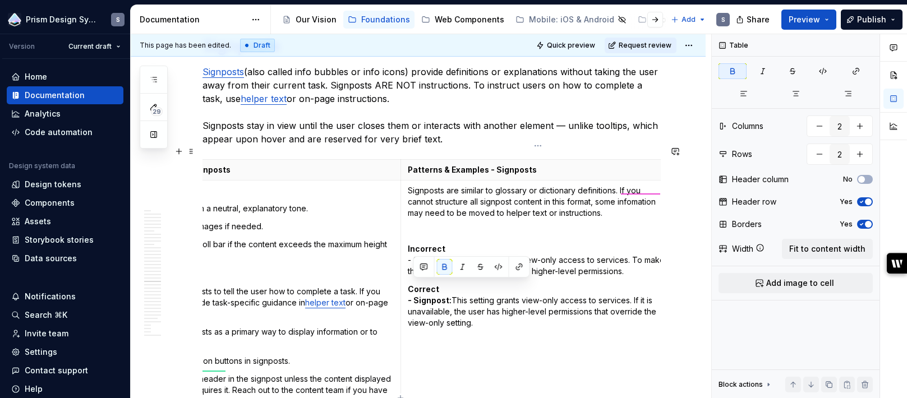
drag, startPoint x: 452, startPoint y: 290, endPoint x: 415, endPoint y: 289, distance: 36.5
click at [415, 289] on p "Correct - Signpost: This setting grants view-only access to services. If it is …" at bounding box center [538, 306] width 261 height 45
click at [487, 314] on p "Correct - Signpost: This setting grants view-only access to services. If it is …" at bounding box center [538, 306] width 261 height 45
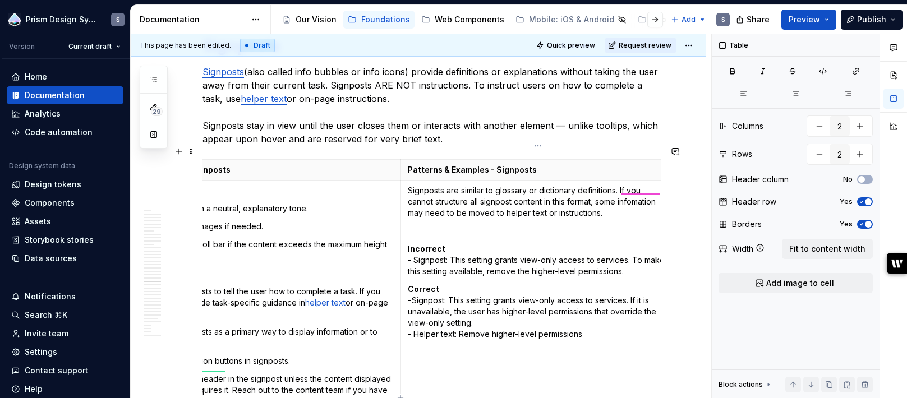
click at [462, 320] on p "Correct - Signpost: This setting grants view-only access to services. If it is …" at bounding box center [538, 312] width 261 height 56
click at [656, 324] on p "Correct - Signpost: This setting grants view-only access to services. If it is …" at bounding box center [538, 312] width 261 height 56
click at [653, 247] on p "Incorrect - Signpost: This setting grants view-only access to services. To make…" at bounding box center [538, 261] width 261 height 34
drag, startPoint x: 484, startPoint y: 258, endPoint x: 448, endPoint y: 259, distance: 35.4
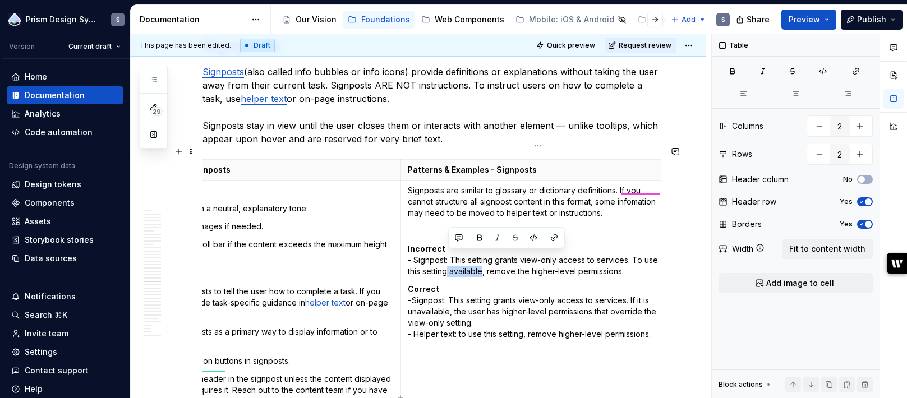
click at [448, 259] on p "Incorrect - Signpost: This setting grants view-only access to services. To use …" at bounding box center [538, 261] width 261 height 34
drag, startPoint x: 494, startPoint y: 259, endPoint x: 483, endPoint y: 259, distance: 11.8
click at [483, 259] on p "Incorrect - Signpost: This setting grants view-only access to services. To use …" at bounding box center [538, 261] width 261 height 34
click at [460, 226] on p at bounding box center [538, 231] width 261 height 11
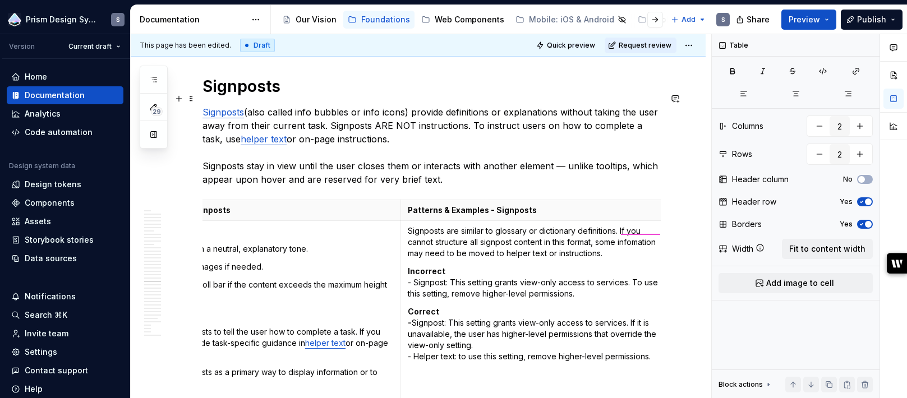
scroll to position [8948, 0]
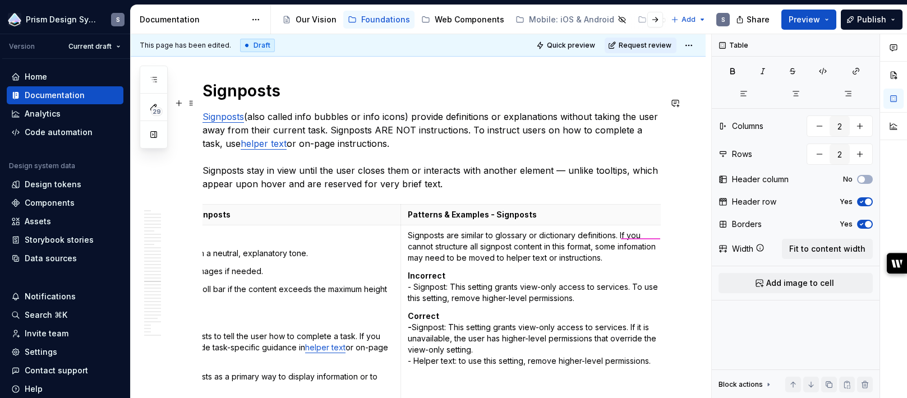
click at [278, 127] on p "Signposts (also called info bubbles or info icons) provide definitions or expla…" at bounding box center [432, 150] width 458 height 81
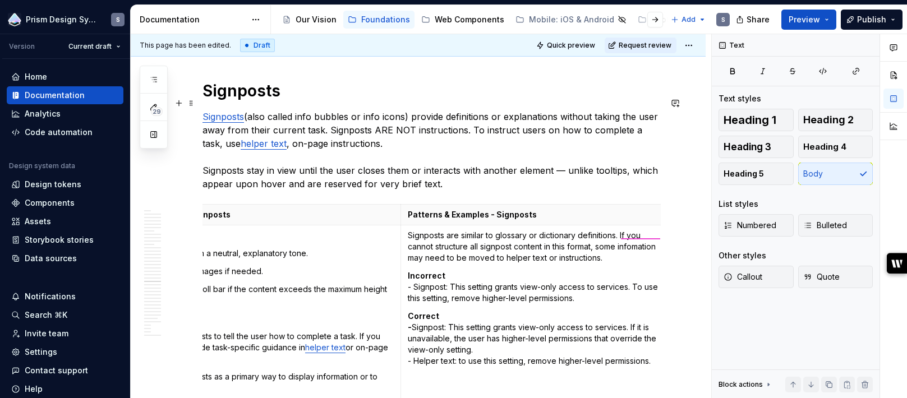
click at [475, 114] on p "Signposts (also called info bubbles or info icons) provide definitions or expla…" at bounding box center [432, 150] width 458 height 81
click at [218, 131] on p "Signposts (also called info bubbles or info icons) provide definitions or expla…" at bounding box center [432, 150] width 458 height 81
click at [359, 127] on p "Signposts (also called info bubbles or info icons) provide definitions or expla…" at bounding box center [432, 150] width 458 height 81
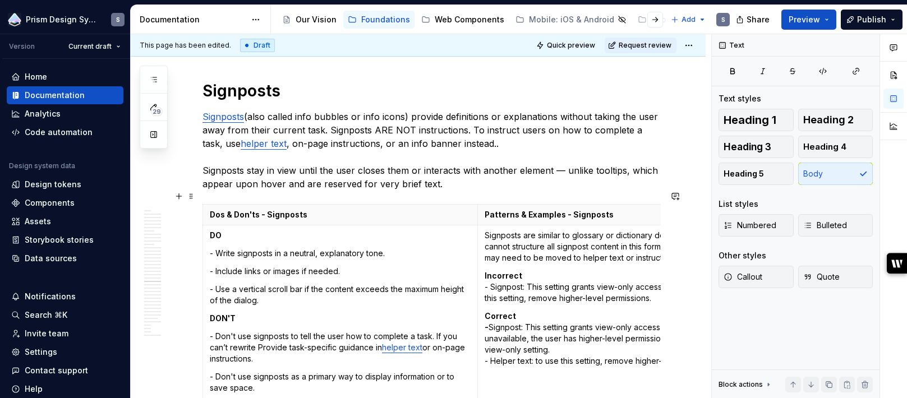
scroll to position [8990, 0]
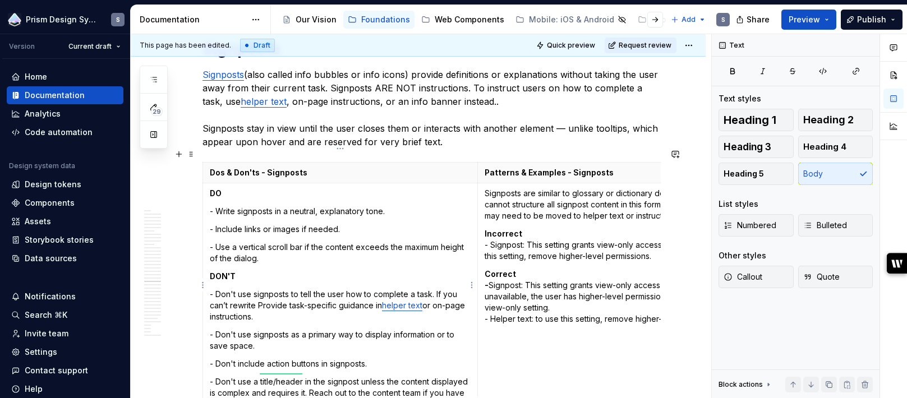
click at [437, 293] on p "- Don't use signposts to tell the user how to complete a task. If you can’t rew…" at bounding box center [340, 306] width 261 height 34
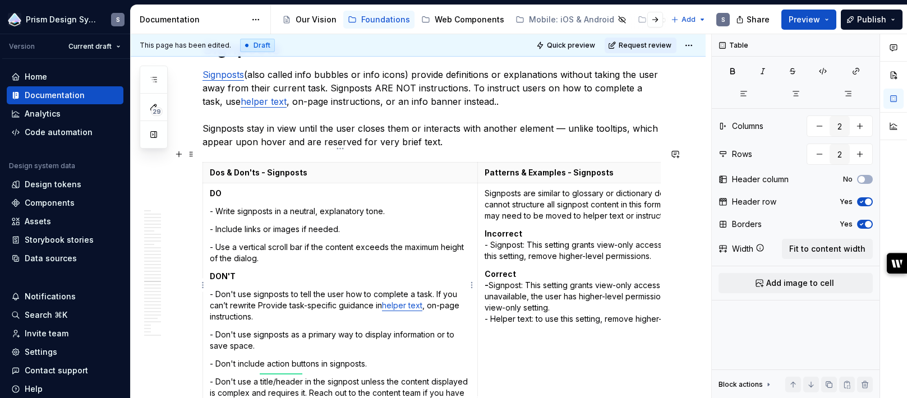
click at [276, 302] on p "- Don't use signposts to tell the user how to complete a task. If you can’t rew…" at bounding box center [340, 306] width 261 height 34
drag, startPoint x: 257, startPoint y: 293, endPoint x: 213, endPoint y: 293, distance: 44.3
click at [213, 293] on p "- Don't use signposts to tell the user how to complete a task. If you can’t rew…" at bounding box center [340, 306] width 261 height 34
click at [298, 291] on p "- Don't use signposts to tell the user how to complete a task. Provide task-spe…" at bounding box center [340, 306] width 261 height 34
click at [437, 289] on p "- Don't use signposts to tell the user how to complete a task. Provide task-spe…" at bounding box center [340, 306] width 261 height 34
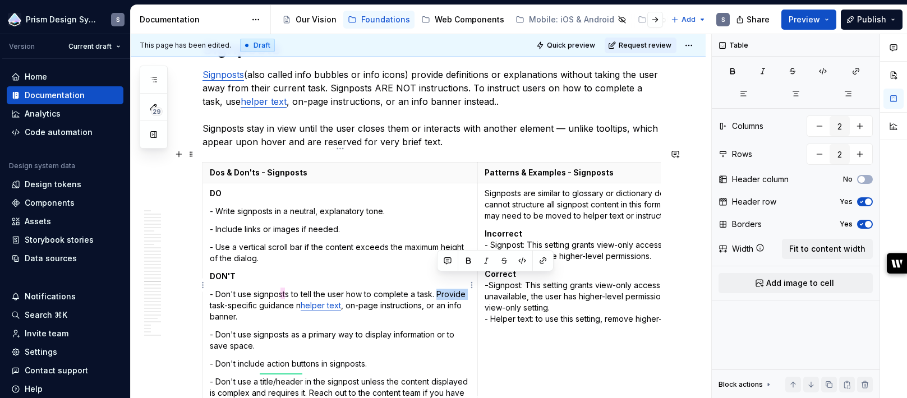
drag, startPoint x: 438, startPoint y: 277, endPoint x: 468, endPoint y: 281, distance: 29.9
click at [468, 289] on p "- Don't use signposts to tell the user how to complete a task. Provide task-spe…" at bounding box center [340, 306] width 261 height 34
click at [277, 296] on p "- Don't use signposts to tell the user how to complete a task. Task-specific gu…" at bounding box center [340, 306] width 261 height 34
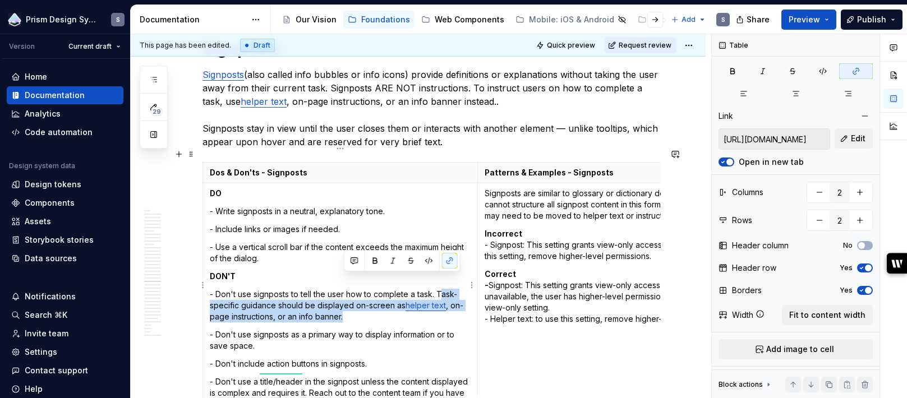
drag, startPoint x: 439, startPoint y: 281, endPoint x: 447, endPoint y: 305, distance: 25.2
click at [447, 305] on p "- Don't use signposts to tell the user how to complete a task. Task-specific gu…" at bounding box center [340, 306] width 261 height 34
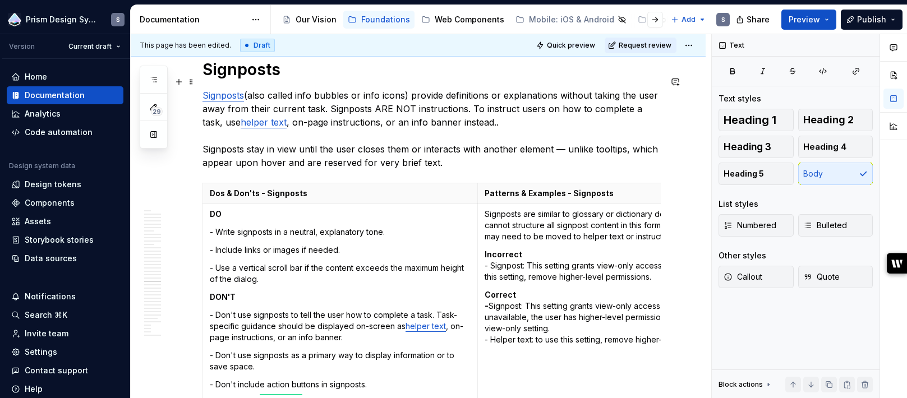
click at [469, 99] on p "Signposts (also called info bubbles or info icons) provide definitions or expla…" at bounding box center [432, 129] width 458 height 81
click at [462, 97] on p "Signposts (also called info bubbles or info icons) provide definitions or expla…" at bounding box center [432, 129] width 458 height 81
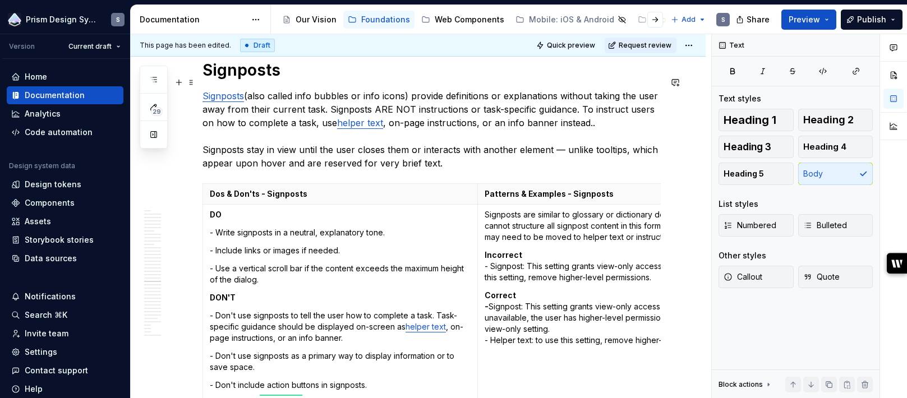
click at [401, 109] on p "Signposts (also called info bubbles or info icons) provide definitions or expla…" at bounding box center [432, 129] width 458 height 81
click at [411, 113] on p "Signposts (also called info bubbles or info icons) provide definitions or expla…" at bounding box center [432, 129] width 458 height 81
drag, startPoint x: 412, startPoint y: 113, endPoint x: 375, endPoint y: 112, distance: 36.5
click at [375, 112] on p "Signposts (also called info bubbles or info icons) provide definitions or expla…" at bounding box center [432, 129] width 458 height 81
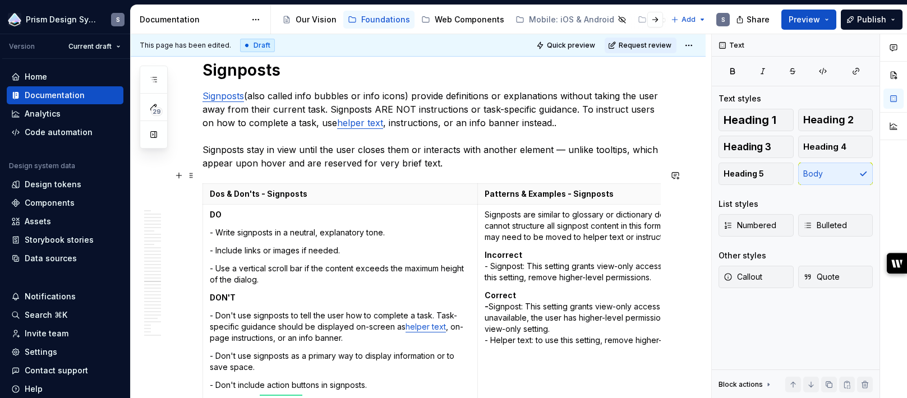
scroll to position [8980, 0]
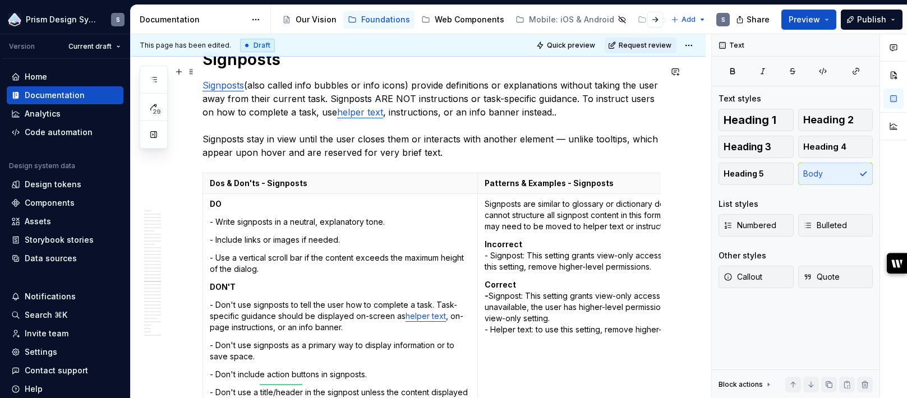
click at [557, 104] on p "Signposts (also called info bubbles or info icons) provide definitions or expla…" at bounding box center [432, 119] width 458 height 81
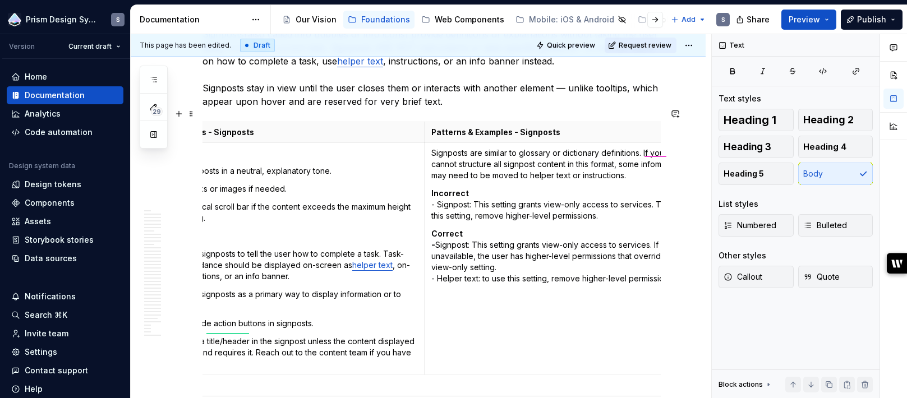
scroll to position [0, 86]
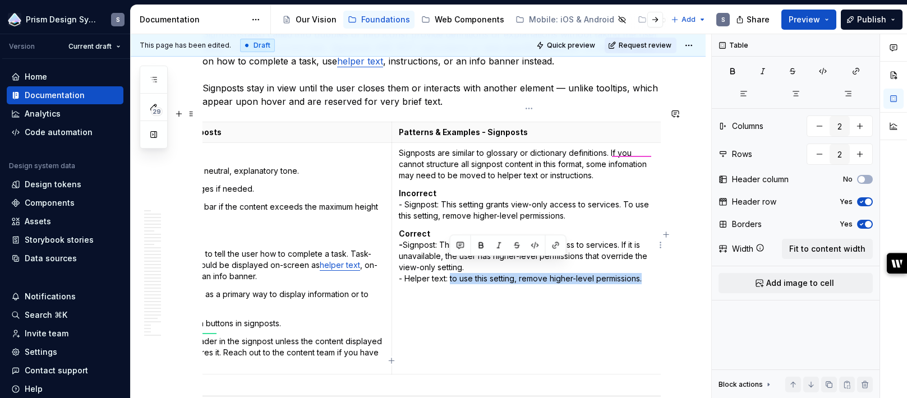
drag, startPoint x: 646, startPoint y: 268, endPoint x: 450, endPoint y: 267, distance: 197.0
click at [450, 267] on p "Correct - Signpost: This setting grants view-only access to services. If it is …" at bounding box center [529, 256] width 261 height 56
copy p "to use this setting, remove higher-level permissions."
click at [452, 294] on td "Signposts are similar to glossary or dictionary definitions. If you cannot stru…" at bounding box center [529, 259] width 275 height 232
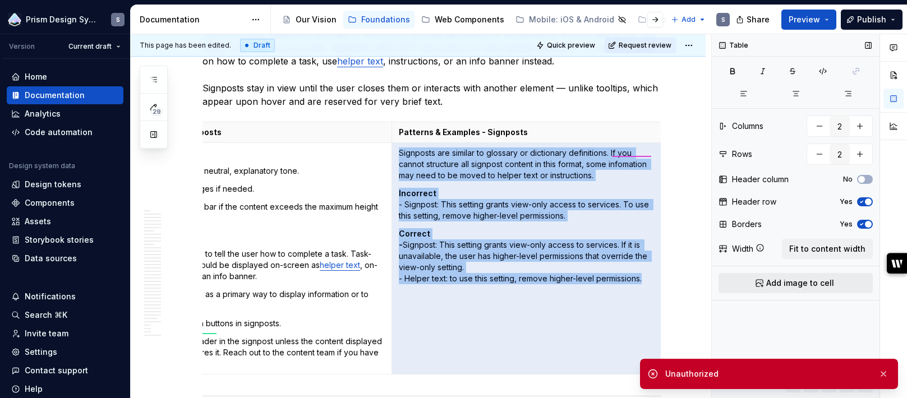
click at [776, 284] on span "Add image to cell" at bounding box center [801, 283] width 68 height 11
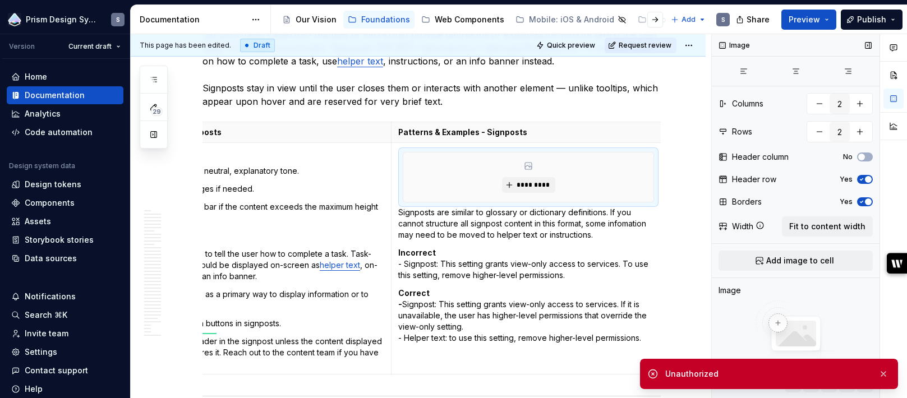
scroll to position [73, 0]
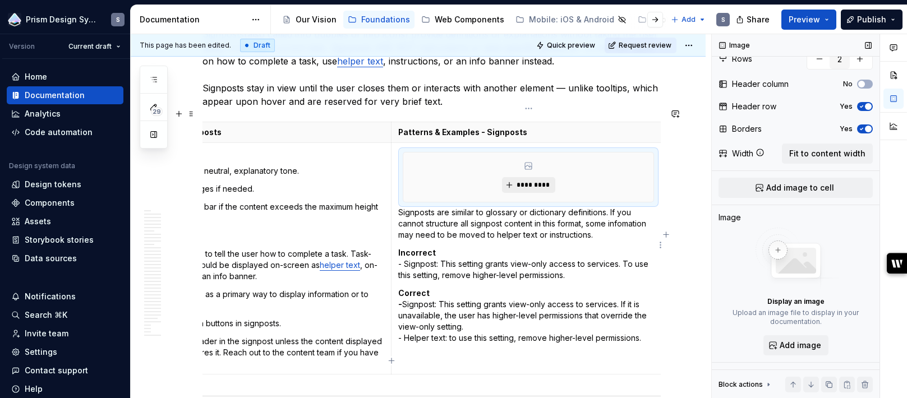
click at [525, 181] on span "*********" at bounding box center [533, 185] width 34 height 9
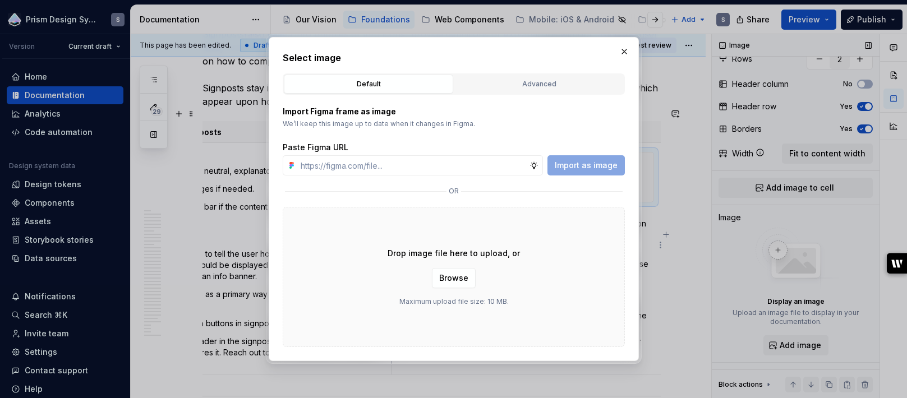
type textarea "*"
click at [463, 281] on span "Browse" at bounding box center [453, 278] width 29 height 11
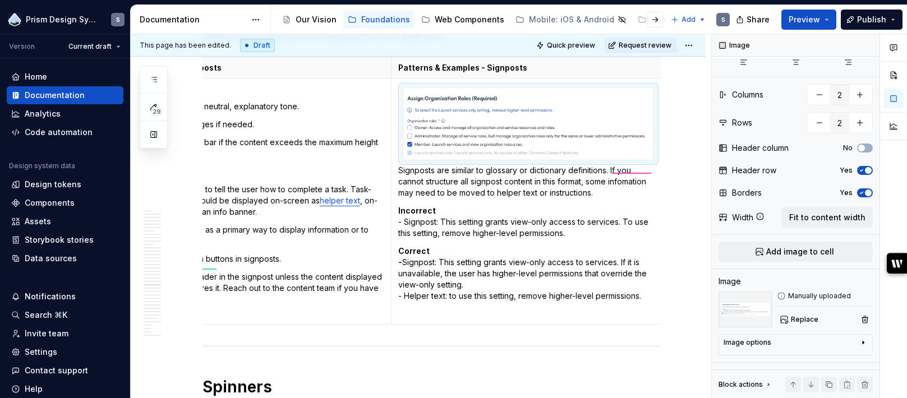
scroll to position [9096, 0]
click at [497, 112] on img at bounding box center [528, 123] width 250 height 72
click at [487, 90] on img at bounding box center [528, 123] width 250 height 72
type textarea "*"
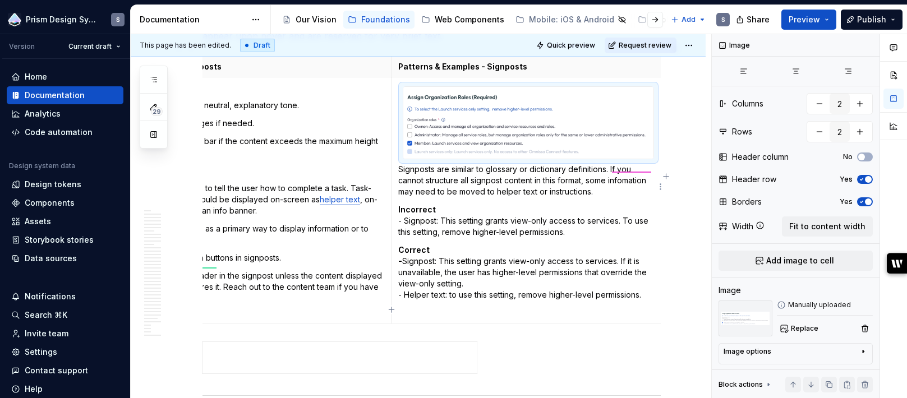
click at [628, 169] on p "Signposts are similar to glossary or dictionary definitions. If you cannot stru…" at bounding box center [528, 181] width 261 height 34
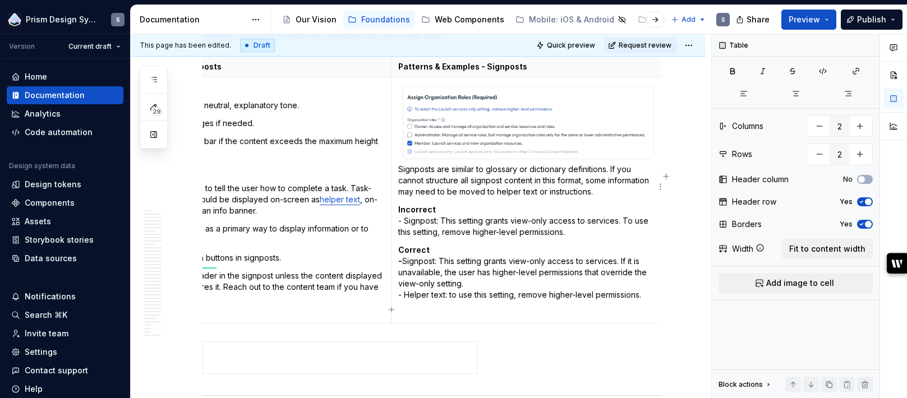
click at [448, 176] on p "Signposts are similar to glossary or dictionary definitions. If you cannot stru…" at bounding box center [528, 181] width 261 height 34
click at [667, 173] on icon "button" at bounding box center [666, 176] width 9 height 9
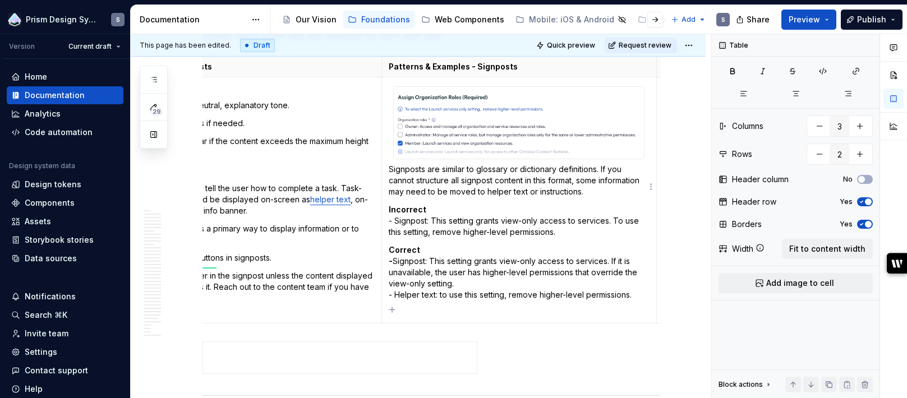
scroll to position [0, 106]
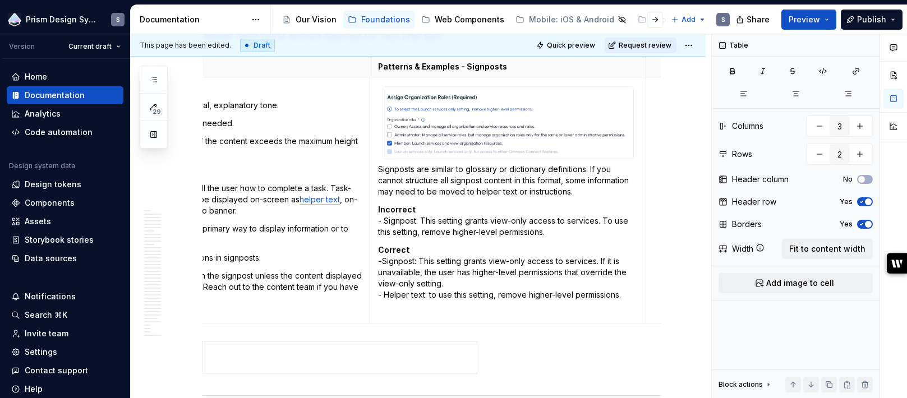
type input "2"
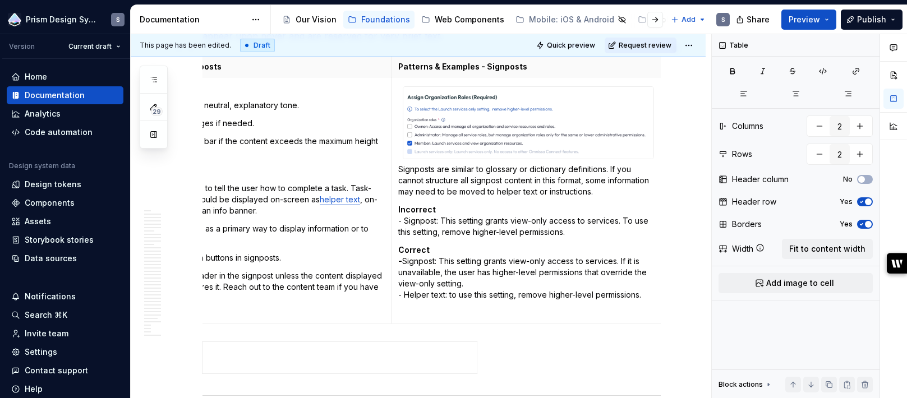
scroll to position [9219, 0]
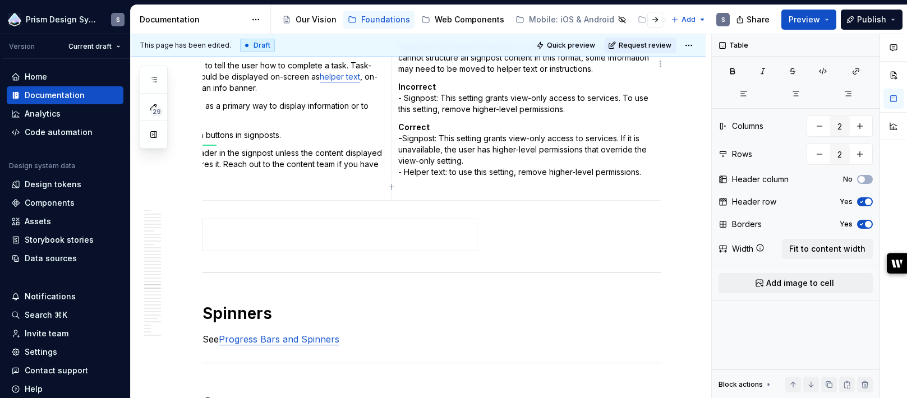
click at [602, 185] on p at bounding box center [528, 190] width 261 height 11
click at [392, 189] on icon "button" at bounding box center [391, 187] width 9 height 9
type input "3"
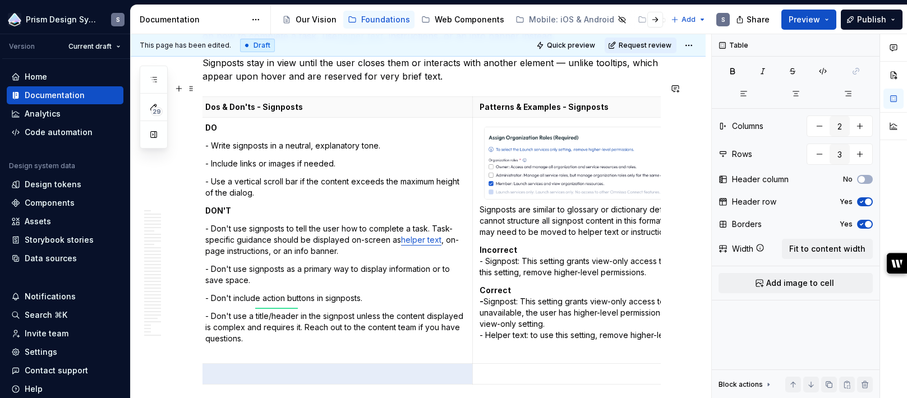
scroll to position [9046, 0]
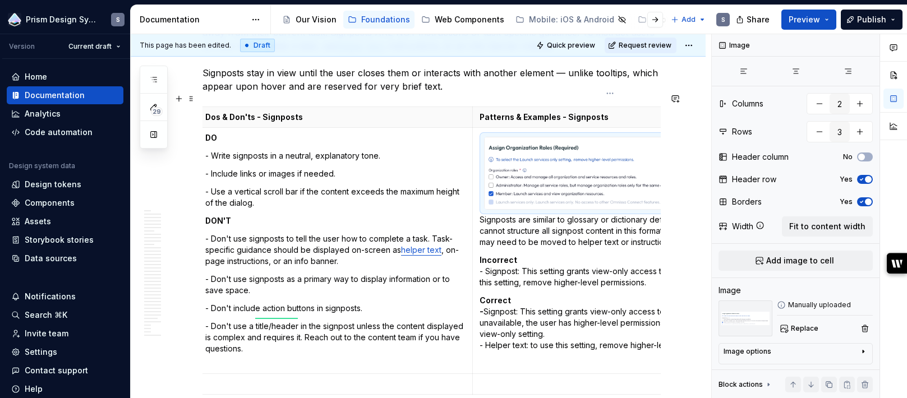
click at [577, 157] on img at bounding box center [610, 173] width 250 height 72
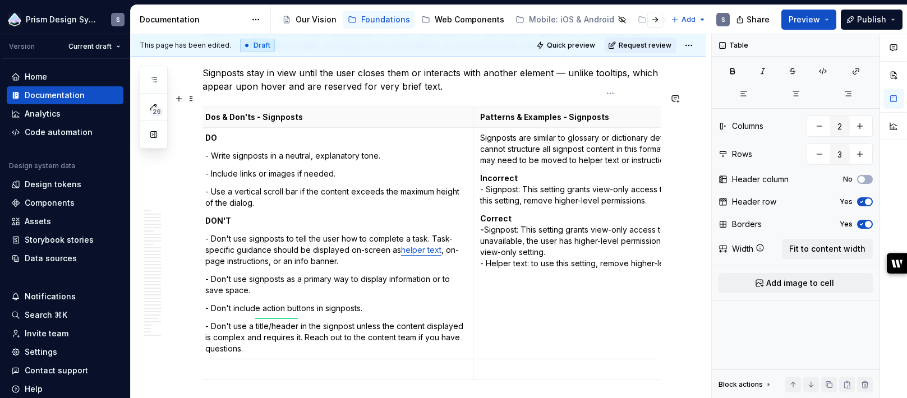
scroll to position [9085, 0]
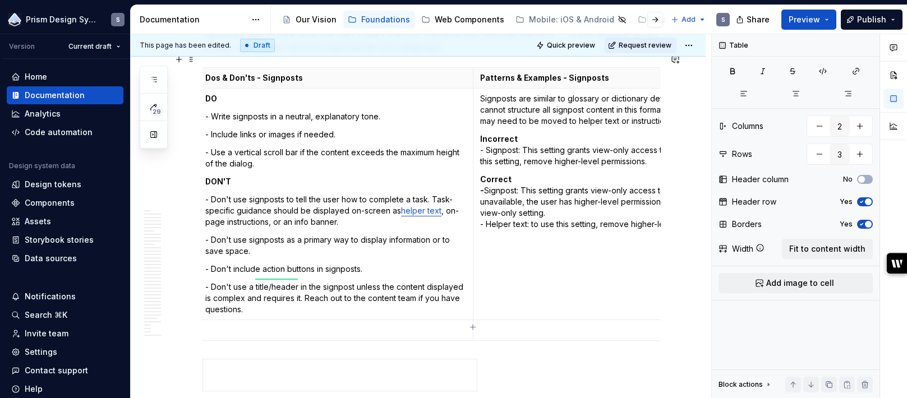
click at [553, 325] on p at bounding box center [610, 330] width 261 height 11
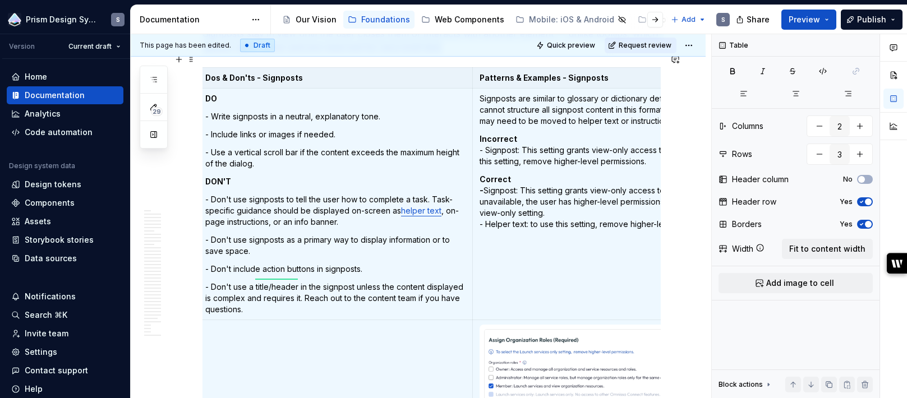
scroll to position [0, 86]
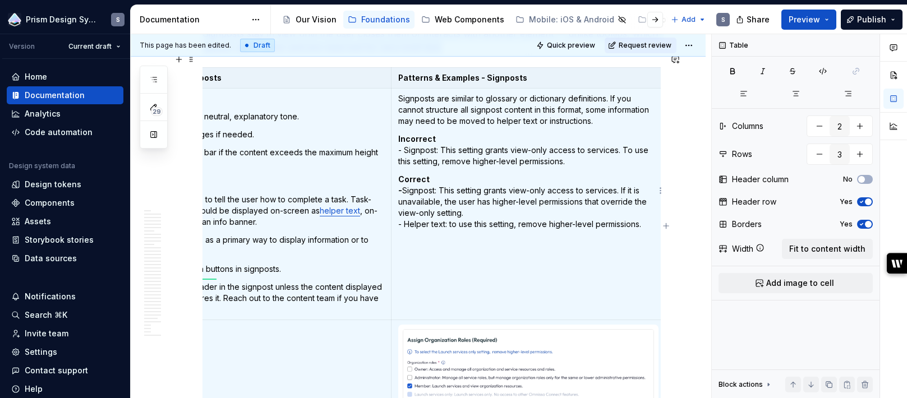
click at [547, 263] on td "Signposts are similar to glossary or dictionary definitions. If you cannot stru…" at bounding box center [529, 205] width 275 height 232
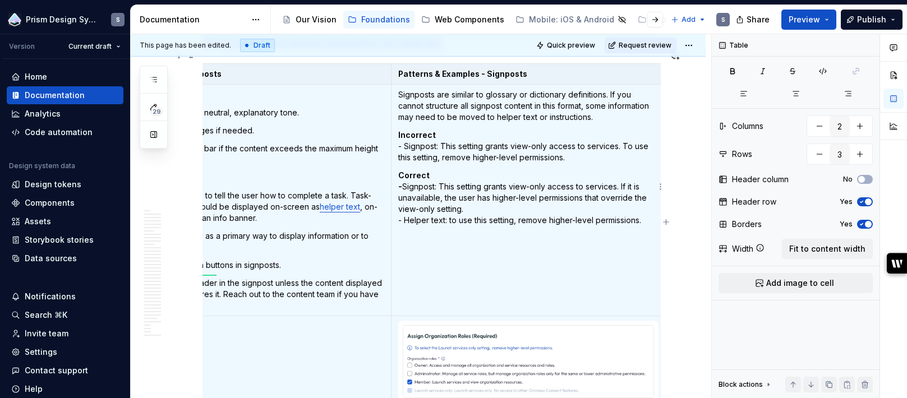
click at [407, 134] on p "Incorrect - Signpost: This setting grants view-only access to services. To use …" at bounding box center [528, 147] width 261 height 34
click at [442, 132] on p "Incorrect - Signpost: This setting grants view-only access to services. To use …" at bounding box center [528, 147] width 261 height 34
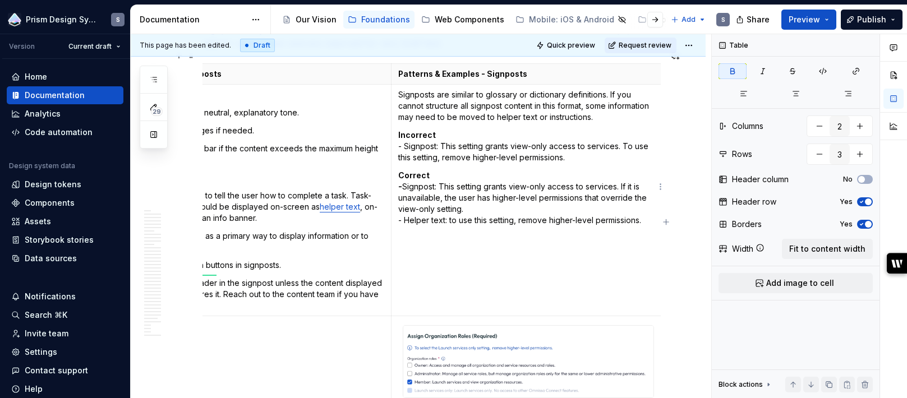
click at [441, 130] on p "Incorrect - Signpost: This setting grants view-only access to services. To use …" at bounding box center [528, 147] width 261 height 34
drag, startPoint x: 439, startPoint y: 132, endPoint x: 406, endPoint y: 132, distance: 33.1
click at [406, 132] on p "Incorrect - Signpost: This setting grants view-only access to services. To use …" at bounding box center [528, 147] width 261 height 34
click at [409, 172] on p "Correct - Signpost: This setting grants view-only access to services. If it is …" at bounding box center [528, 198] width 261 height 56
click at [421, 268] on td "Signposts are similar to glossary or dictionary definitions. If you cannot stru…" at bounding box center [529, 201] width 275 height 232
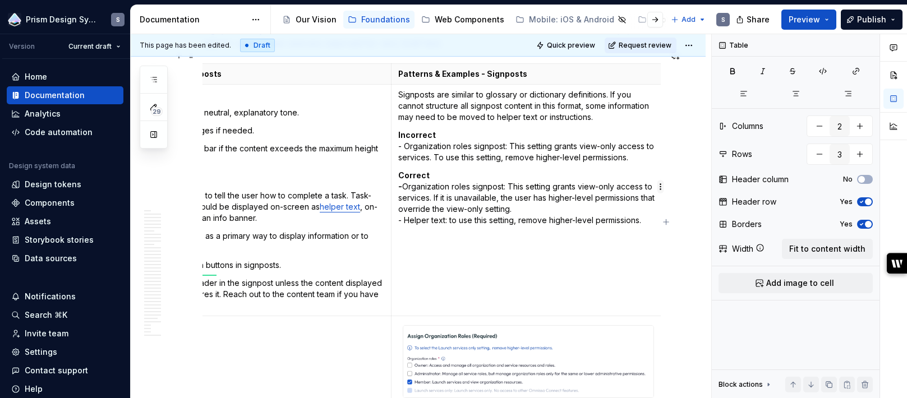
click at [659, 187] on html "Prism Design System S Version Current draft Home Documentation Analytics Code a…" at bounding box center [453, 199] width 907 height 398
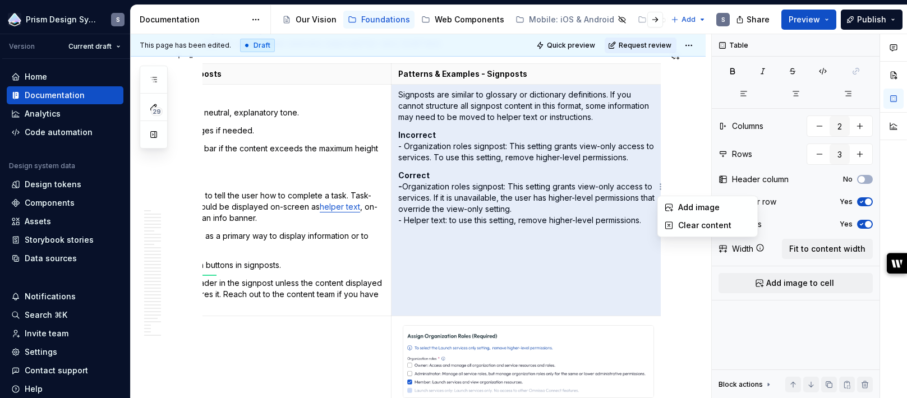
click at [562, 268] on html "Prism Design System S Version Current draft Home Documentation Analytics Code a…" at bounding box center [453, 199] width 907 height 398
click at [559, 265] on td "Signposts are similar to glossary or dictionary definitions. If you cannot stru…" at bounding box center [529, 201] width 275 height 232
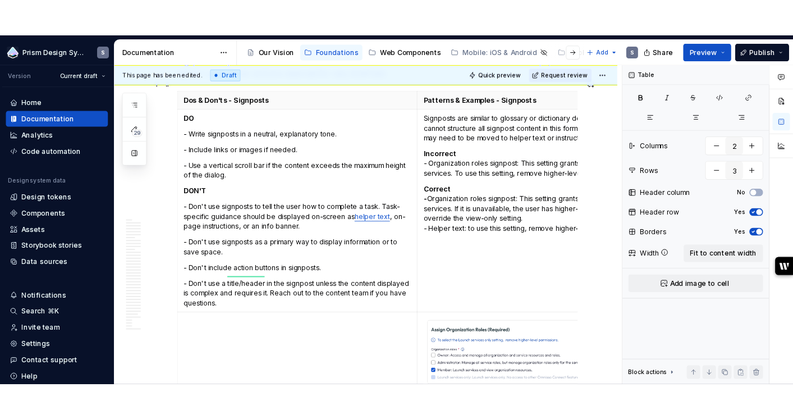
scroll to position [9090, 0]
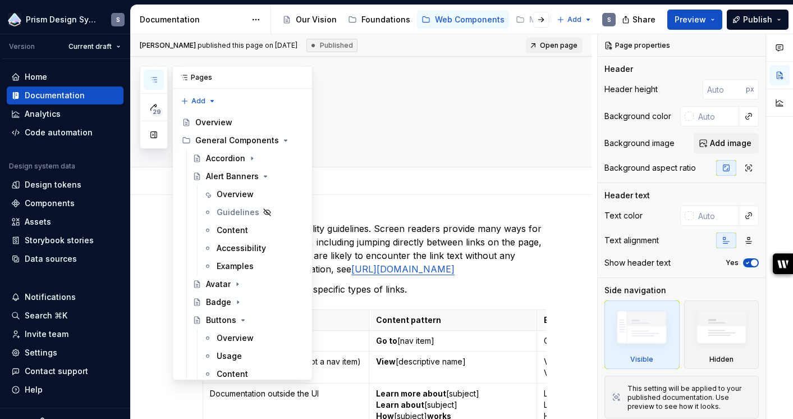
click at [155, 81] on icon "button" at bounding box center [153, 79] width 9 height 9
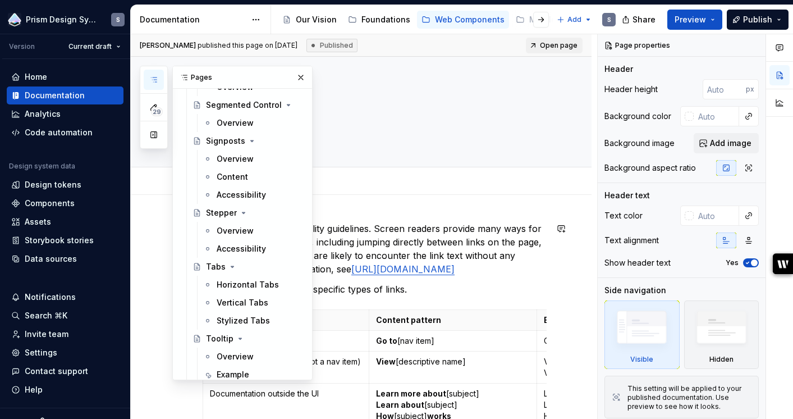
scroll to position [1469, 0]
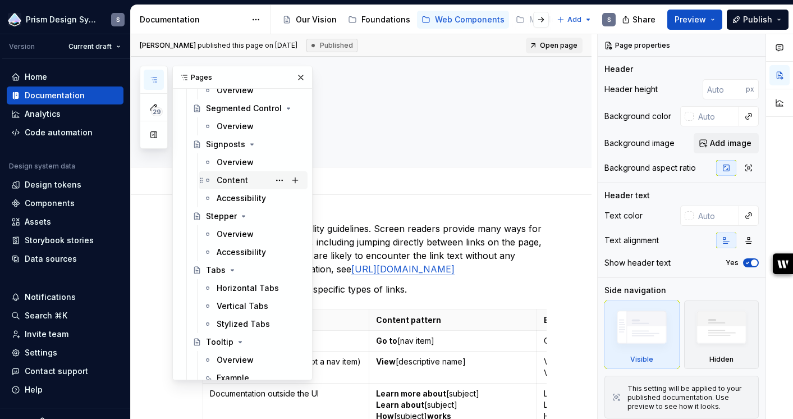
click at [239, 185] on div "Content" at bounding box center [232, 180] width 31 height 11
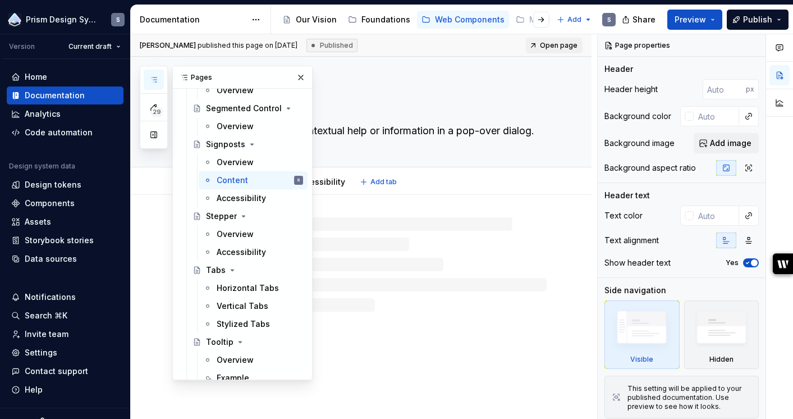
click at [407, 95] on textarea "Signposts" at bounding box center [372, 106] width 344 height 27
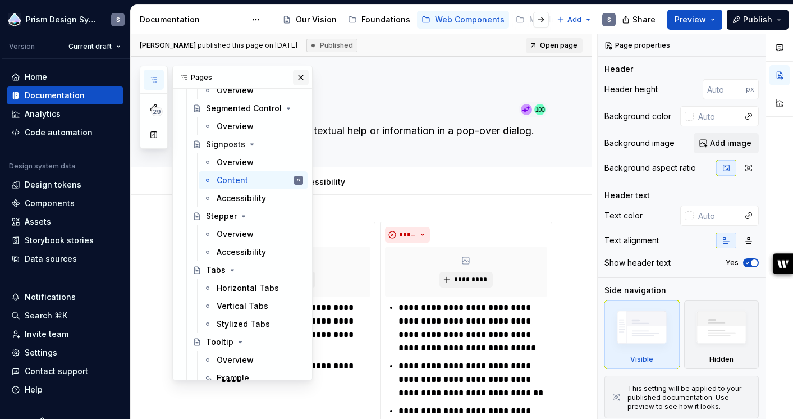
click at [301, 76] on button "button" at bounding box center [301, 78] width 16 height 16
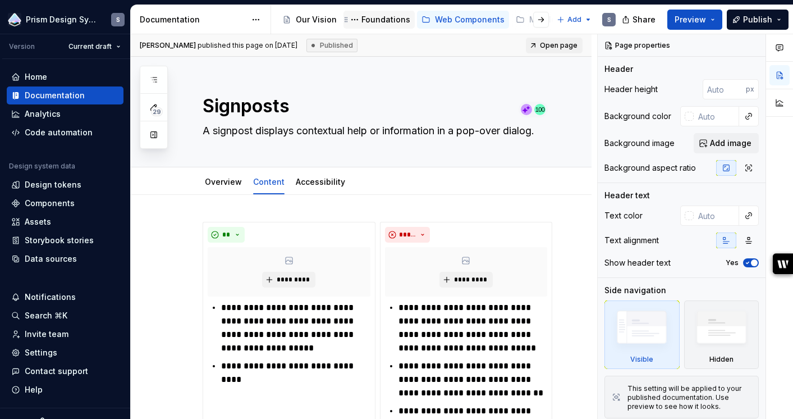
click at [382, 22] on div "Foundations" at bounding box center [385, 19] width 49 height 11
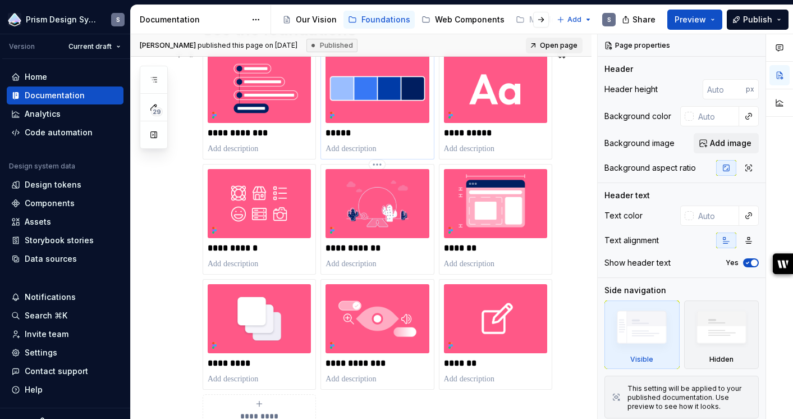
scroll to position [372, 0]
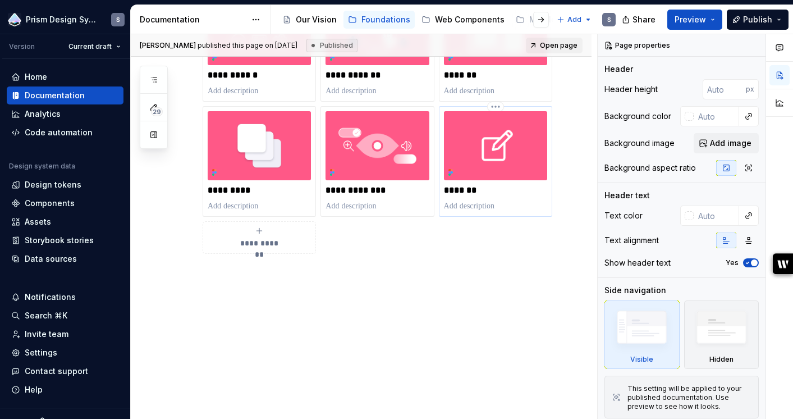
click at [450, 191] on p "*******" at bounding box center [495, 190] width 103 height 11
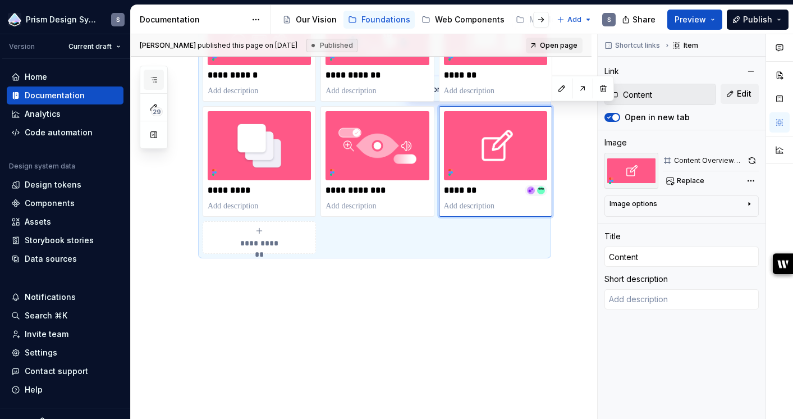
click at [159, 83] on button "button" at bounding box center [154, 80] width 20 height 20
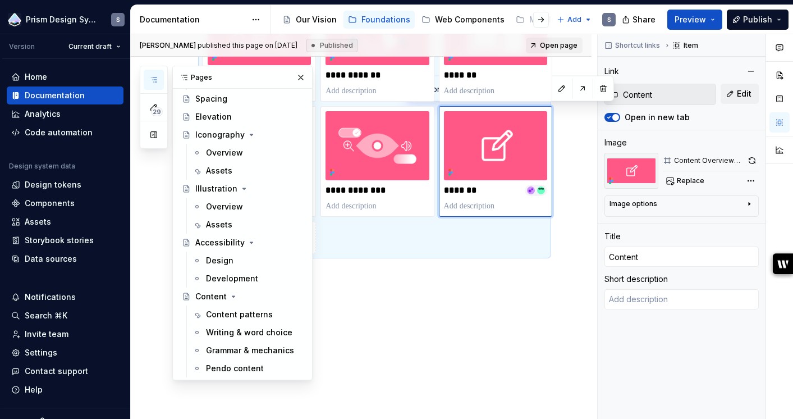
scroll to position [275, 0]
click at [254, 321] on div "Content patterns" at bounding box center [254, 314] width 97 height 16
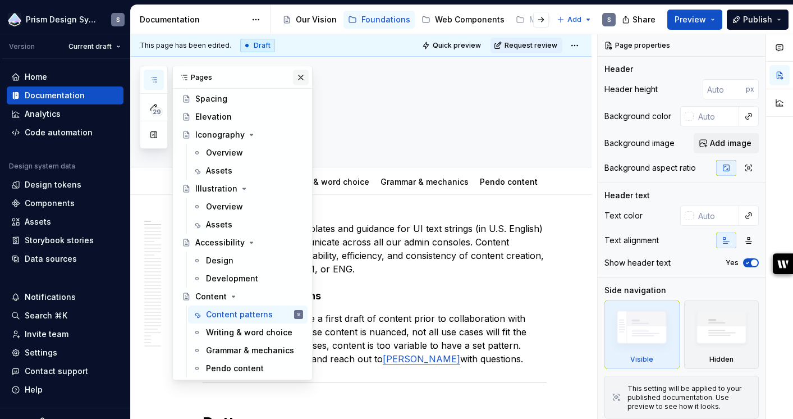
click at [298, 84] on button "button" at bounding box center [301, 78] width 16 height 16
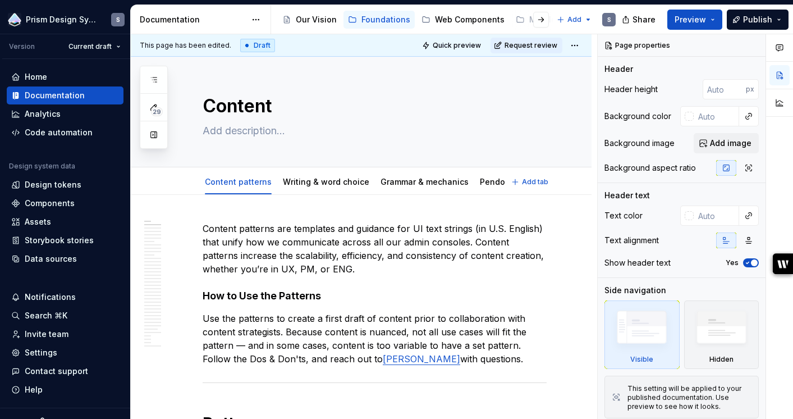
type textarea "*"
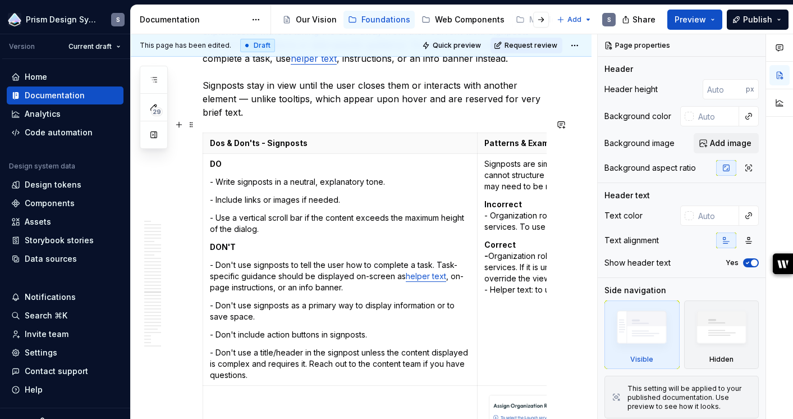
scroll to position [9292, 0]
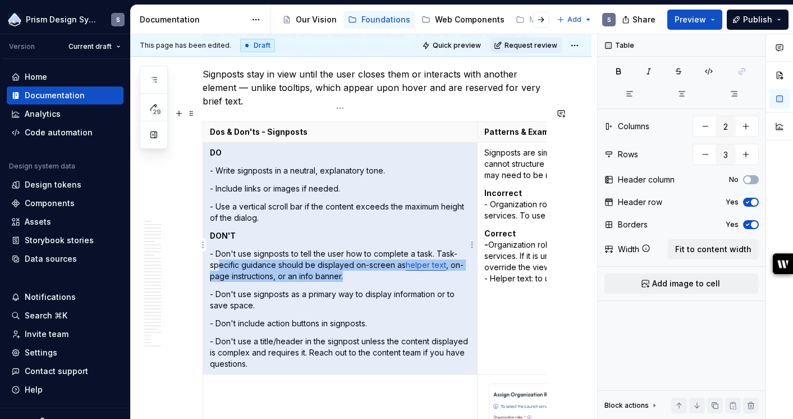
drag, startPoint x: 359, startPoint y: 264, endPoint x: 214, endPoint y: 246, distance: 145.4
click at [214, 248] on p "- Don't use signposts to tell the user how to complete a task. Task-specific gu…" at bounding box center [340, 265] width 260 height 34
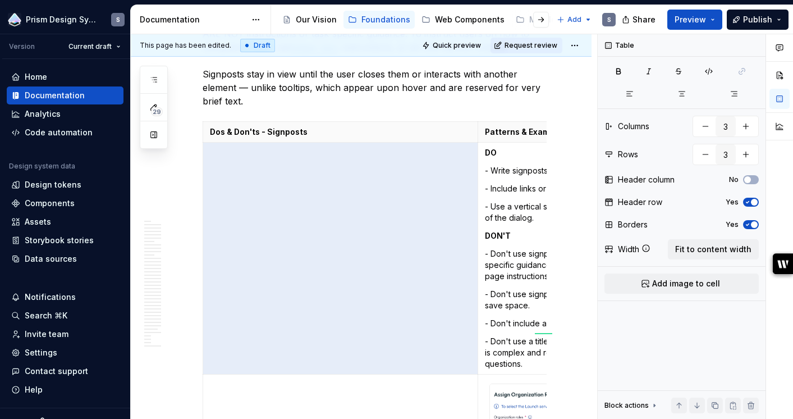
type input "2"
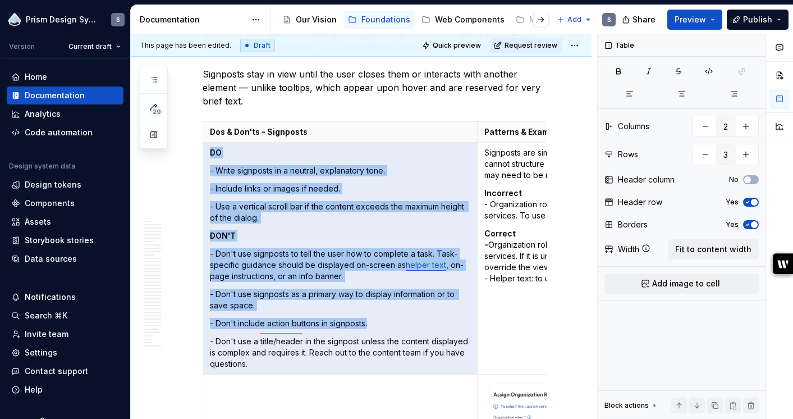
click at [437, 264] on p "- Don't use signposts to tell the user how to complete a task. Task-specific gu…" at bounding box center [340, 265] width 260 height 34
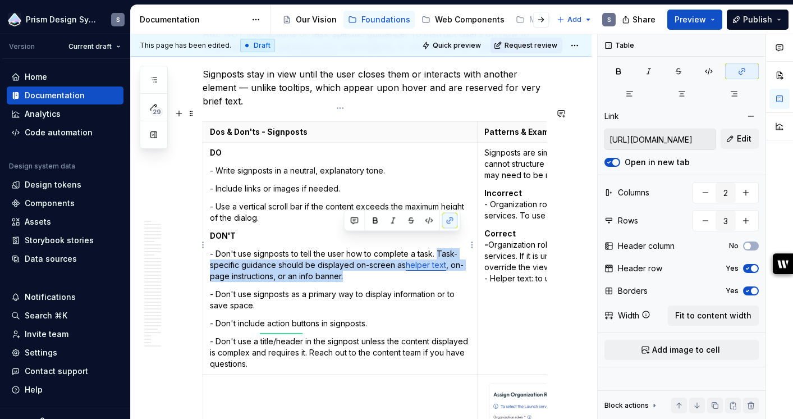
drag, startPoint x: 378, startPoint y: 268, endPoint x: 438, endPoint y: 242, distance: 64.8
click at [438, 248] on p "- Don't use signposts to tell the user how to complete a task. Task-specific gu…" at bounding box center [340, 265] width 260 height 34
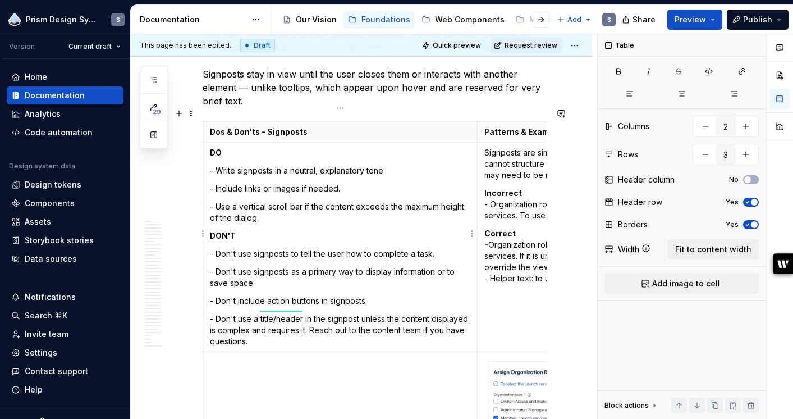
click at [305, 266] on p "- Don't use signposts as a primary way to display information or to save space." at bounding box center [340, 277] width 260 height 22
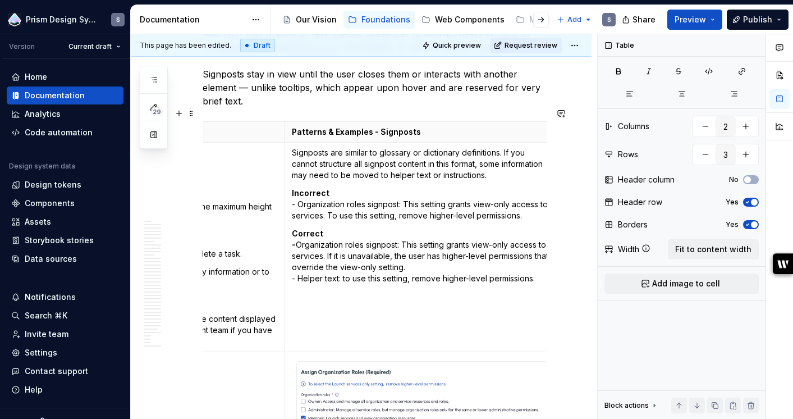
scroll to position [0, 198]
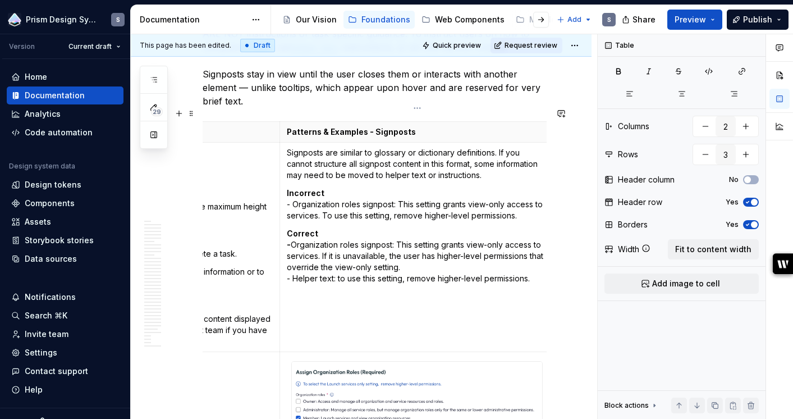
click at [478, 152] on p "Signposts are similar to glossary or dictionary definitions. If you cannot stru…" at bounding box center [417, 164] width 261 height 34
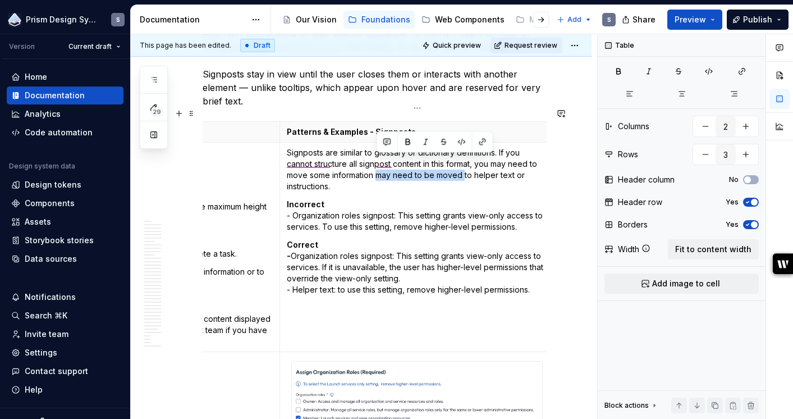
drag, startPoint x: 464, startPoint y: 163, endPoint x: 378, endPoint y: 162, distance: 85.9
click at [378, 162] on p "Signposts are similar to glossary or dictionary definitions. If you cannot stru…" at bounding box center [417, 169] width 261 height 45
type textarea "*"
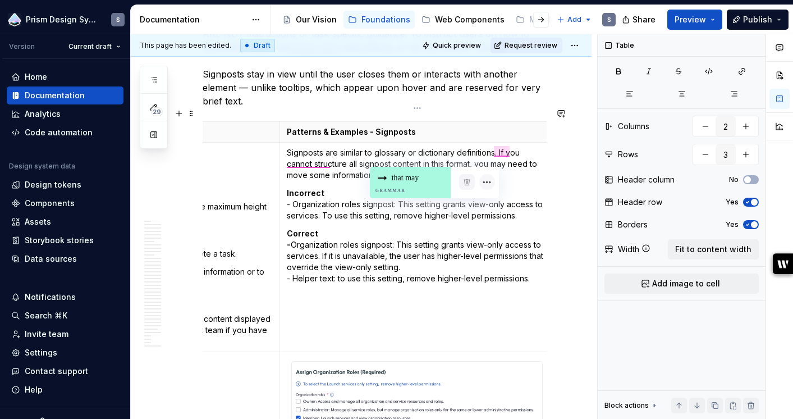
click at [432, 264] on p "Correct - Organization roles signpost: This setting grants view-only access to …" at bounding box center [417, 256] width 261 height 56
click at [426, 161] on p "Signposts are similar to glossary or dictionary definitions. If you cannot stru…" at bounding box center [417, 164] width 261 height 34
click at [474, 163] on p "Signposts are similar to glossary or dictionary definitions. If you cannot stru…" at bounding box center [417, 164] width 261 height 34
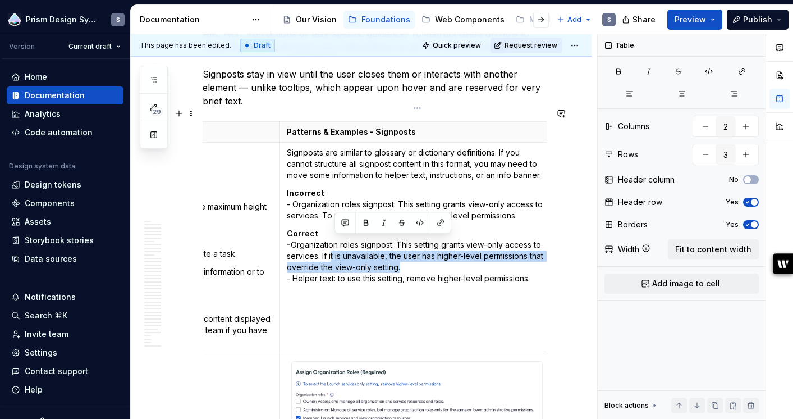
drag, startPoint x: 442, startPoint y: 252, endPoint x: 331, endPoint y: 240, distance: 111.8
click at [331, 240] on p "Correct - Organization roles signpost: This setting grants view-only access to …" at bounding box center [417, 256] width 261 height 56
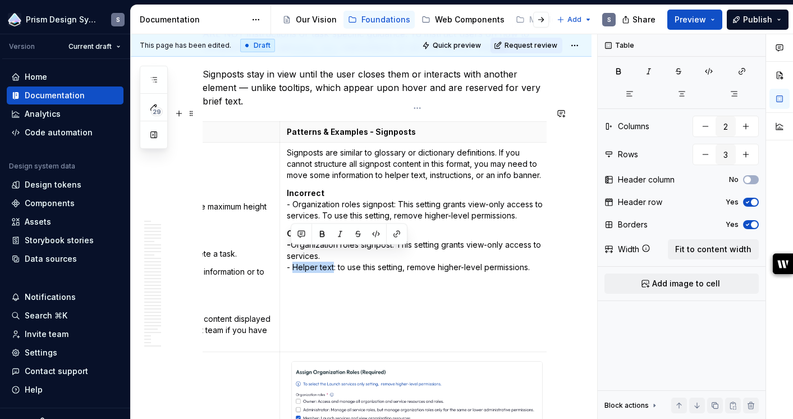
drag, startPoint x: 334, startPoint y: 253, endPoint x: 292, endPoint y: 251, distance: 42.1
click at [292, 251] on p "Correct - Organization roles signpost: This setting grants view-only access to …" at bounding box center [417, 250] width 261 height 45
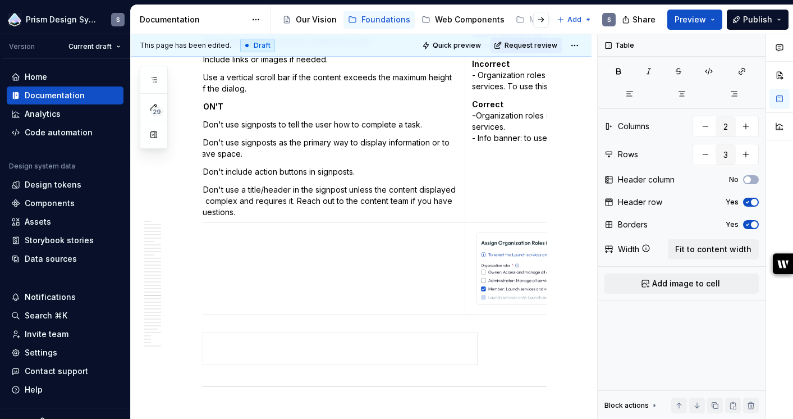
scroll to position [0, 0]
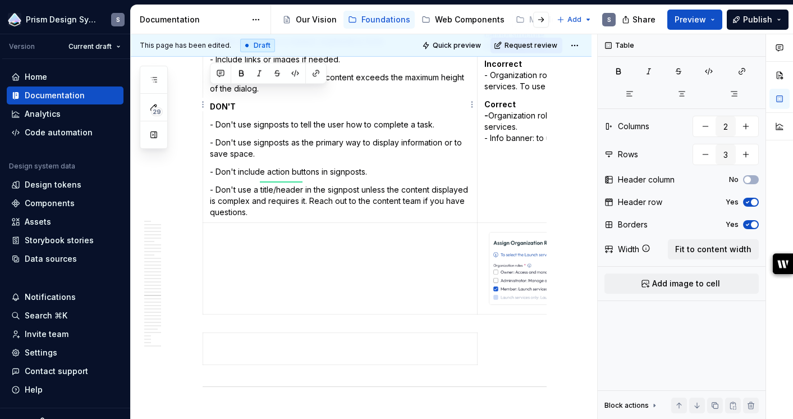
drag, startPoint x: 255, startPoint y: 203, endPoint x: 210, endPoint y: 91, distance: 120.6
click at [210, 91] on td "DO - Write signposts in a neutral, explanatory tone. - Include links or images …" at bounding box center [340, 117] width 274 height 209
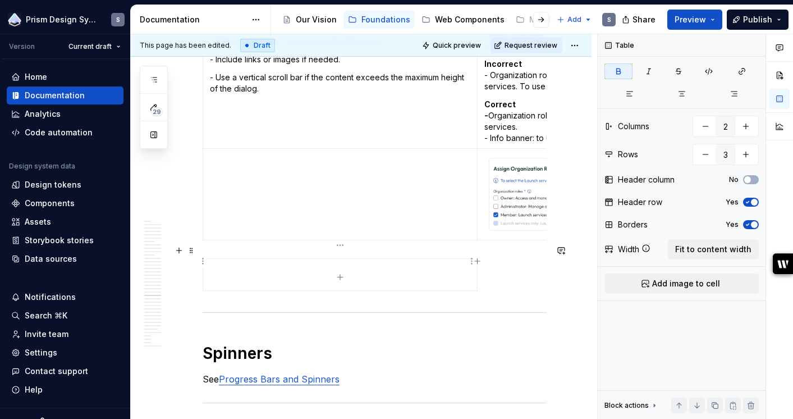
type input "1"
click at [241, 263] on p at bounding box center [340, 274] width 260 height 22
type input "2"
type input "3"
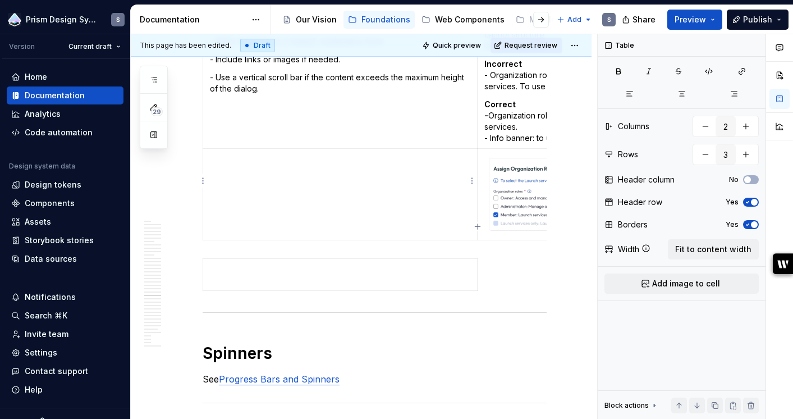
click at [238, 180] on td at bounding box center [340, 194] width 274 height 91
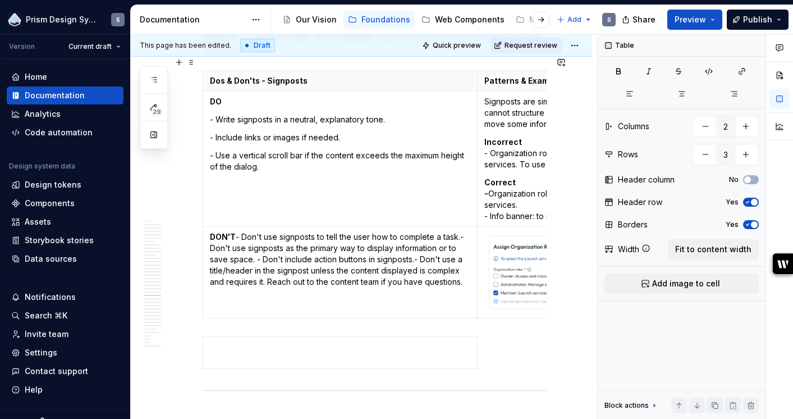
scroll to position [9341, 0]
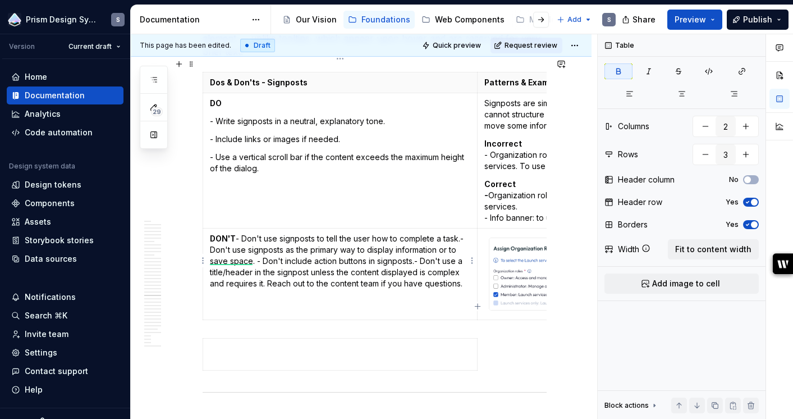
click at [237, 233] on p "DON'T - Don't use signposts to tell the user how to complete a task.- Don't use…" at bounding box center [340, 261] width 260 height 56
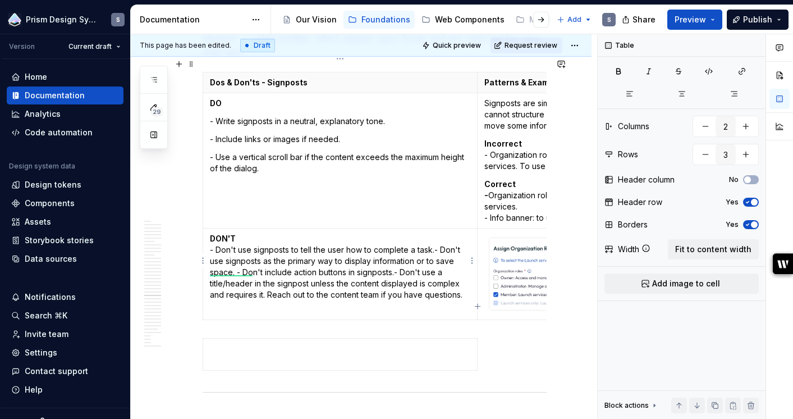
click at [436, 235] on p "DON'T - Don't use signposts to tell the user how to complete a task.- Don't use…" at bounding box center [340, 266] width 260 height 67
click at [257, 260] on p "DON'T - Don't use signposts to tell the user how to complete a task. - Don't us…" at bounding box center [340, 266] width 260 height 67
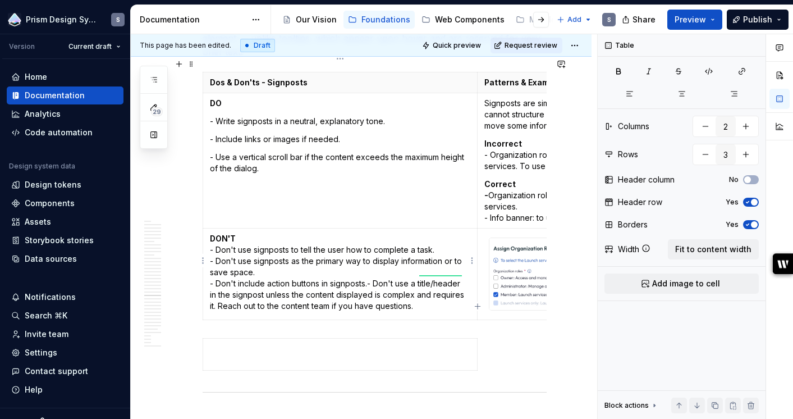
click at [371, 270] on p "DON'T - Don't use signposts to tell the user how to complete a task. - Don't us…" at bounding box center [340, 272] width 260 height 79
click at [379, 271] on p "DON'T - Don't use signposts to tell the user how to complete a task. - Don't us…" at bounding box center [340, 278] width 260 height 90
click at [212, 281] on p "DON'T - Don't use signposts to tell the user how to complete a task. - Don't us…" at bounding box center [340, 278] width 260 height 90
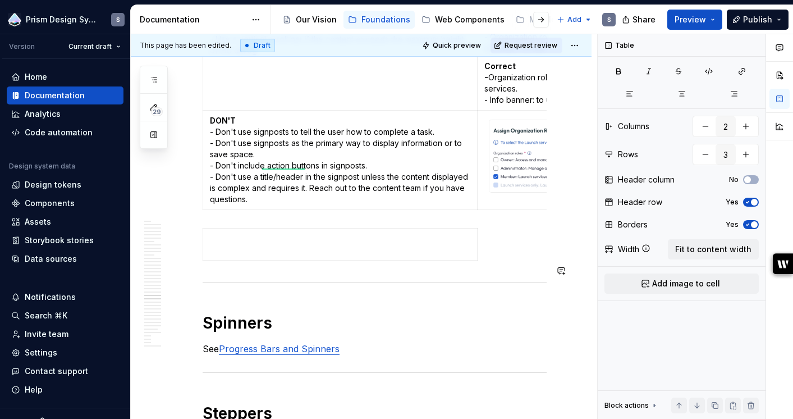
scroll to position [9456, 0]
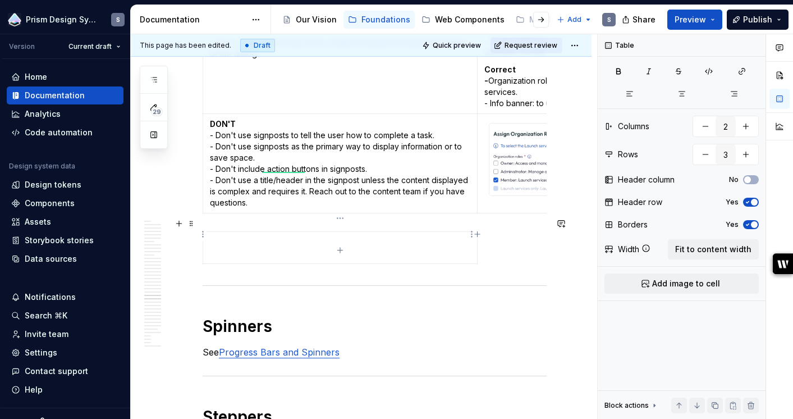
type input "1"
click at [342, 236] on p at bounding box center [340, 247] width 260 height 22
click at [193, 223] on span at bounding box center [191, 223] width 9 height 16
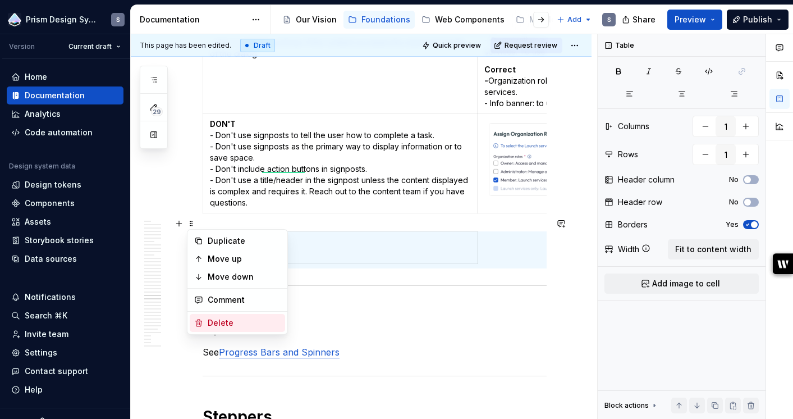
click at [223, 318] on div "Delete" at bounding box center [244, 322] width 73 height 11
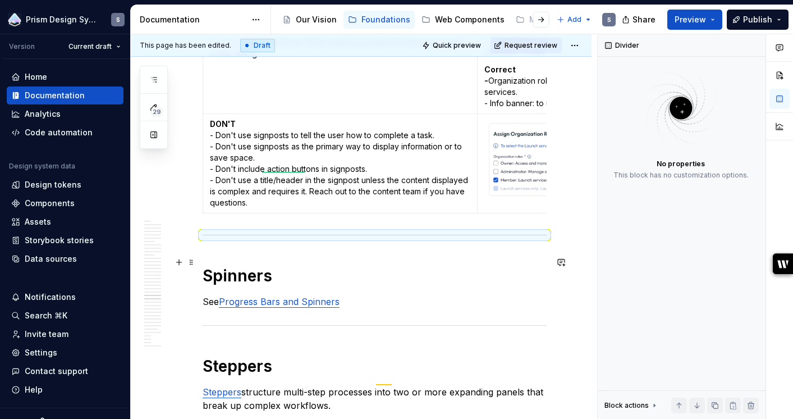
click at [352, 265] on h1 "Spinners" at bounding box center [375, 275] width 344 height 20
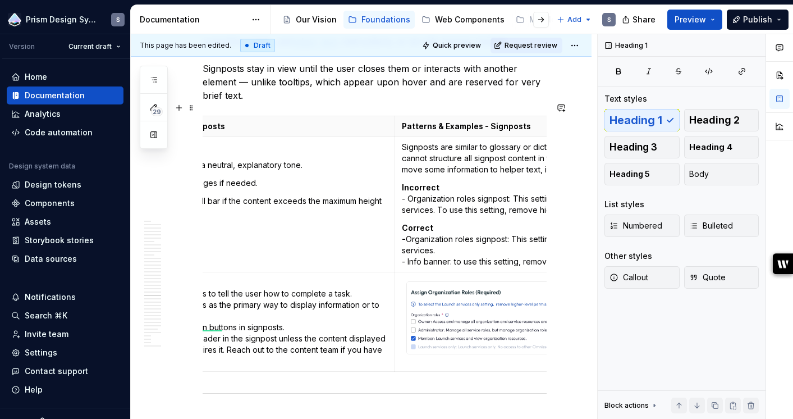
scroll to position [0, 0]
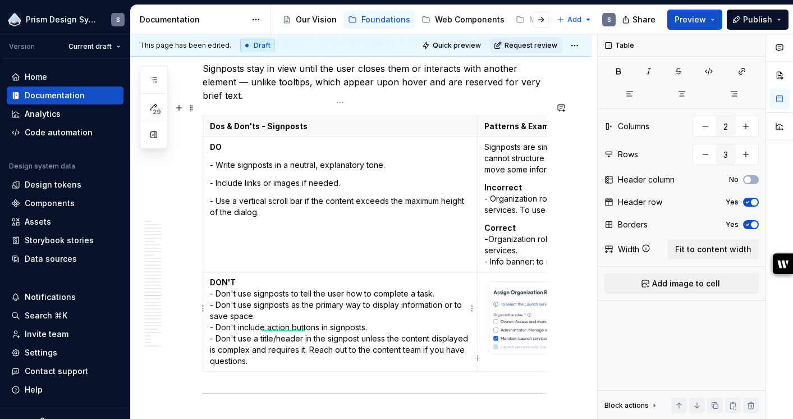
click at [455, 281] on p "DON'T - Don't use signposts to tell the user how to complete a task. - Don't us…" at bounding box center [340, 322] width 260 height 90
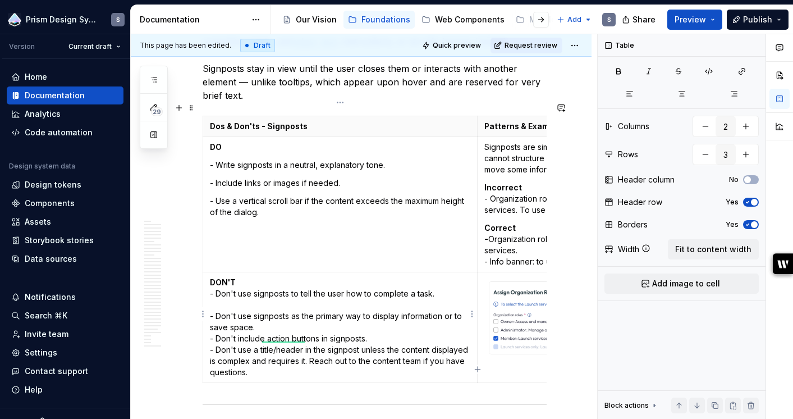
click at [351, 315] on p "DON'T - Don't use signposts to tell the user how to complete a task. - Don't us…" at bounding box center [340, 327] width 260 height 101
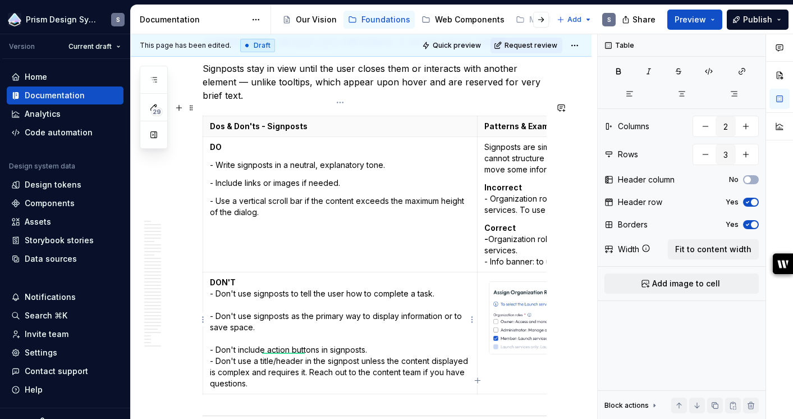
click at [394, 332] on p "DON'T - Don't use signposts to tell the user how to complete a task. - Don't us…" at bounding box center [340, 333] width 260 height 112
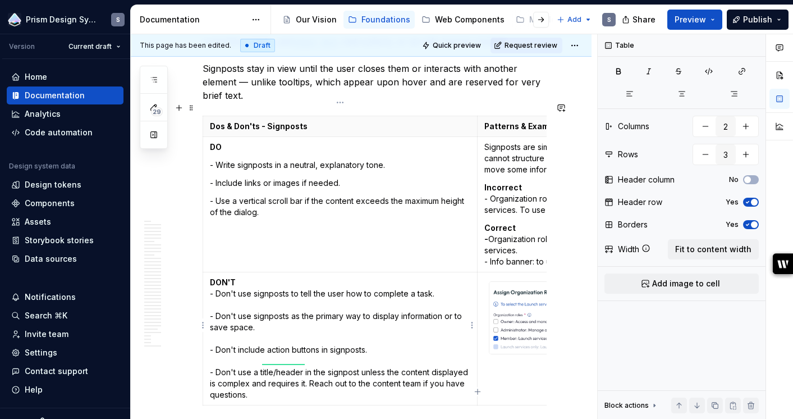
click at [442, 357] on p "DON'T - Don't use signposts to tell the user how to complete a task. - Don't us…" at bounding box center [340, 338] width 260 height 123
click at [347, 369] on p "DON'T - Don't use signposts to tell the user how to complete a task. - Don't us…" at bounding box center [340, 338] width 260 height 123
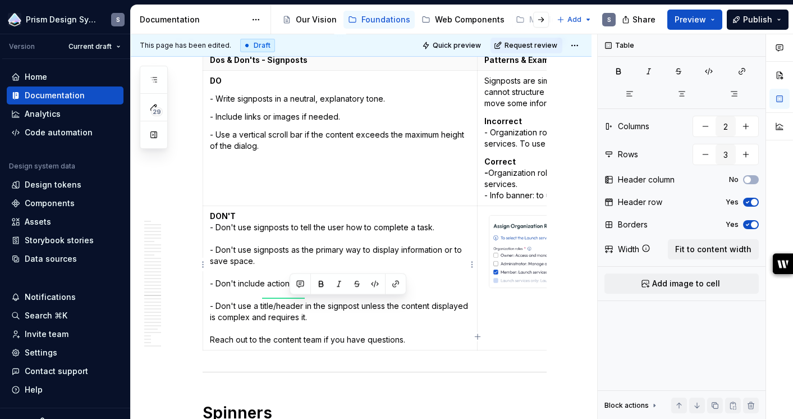
drag, startPoint x: 359, startPoint y: 304, endPoint x: 288, endPoint y: 304, distance: 70.7
click at [288, 304] on p "DON'T - Don't use signposts to tell the user how to complete a task. - Don't us…" at bounding box center [340, 277] width 260 height 135
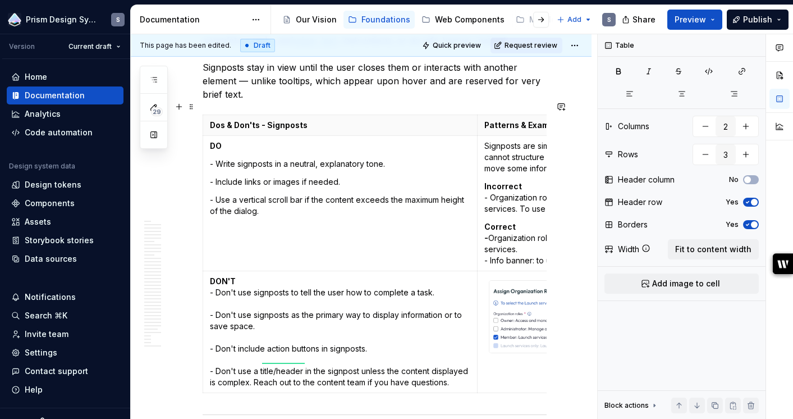
scroll to position [9274, 0]
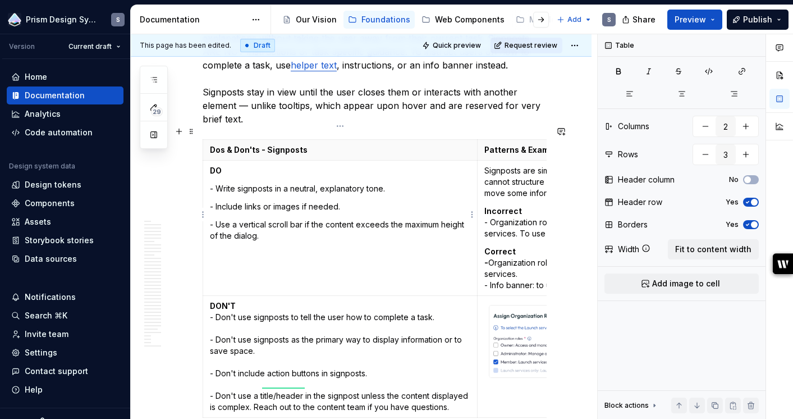
click at [218, 183] on p "- Write signposts in a neutral, explanatory tone." at bounding box center [340, 188] width 260 height 11
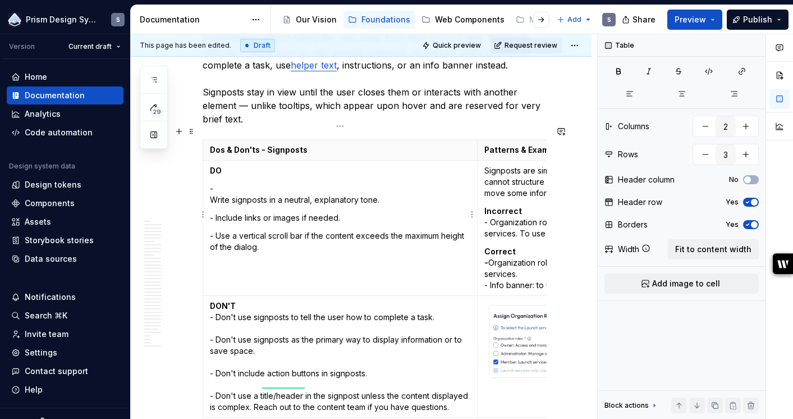
click at [210, 185] on p "- Write signposts in a neutral, explanatory tone." at bounding box center [340, 194] width 260 height 22
click at [237, 183] on p "- - Write signposts in a neutral, explanatory tone." at bounding box center [340, 194] width 260 height 22
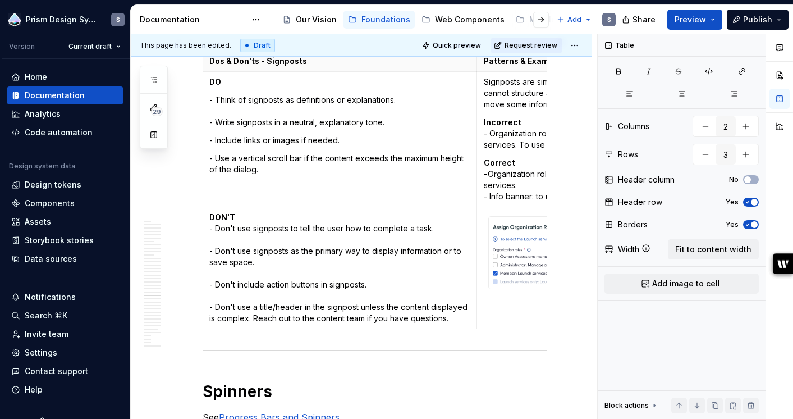
scroll to position [0, 0]
click at [580, 43] on html "Prism Design System S Version Current draft Home Documentation Analytics Code a…" at bounding box center [396, 209] width 793 height 419
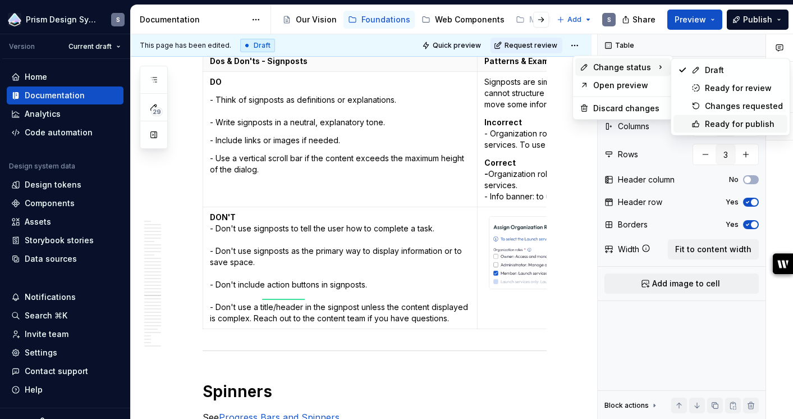
click at [700, 122] on icon at bounding box center [695, 124] width 9 height 9
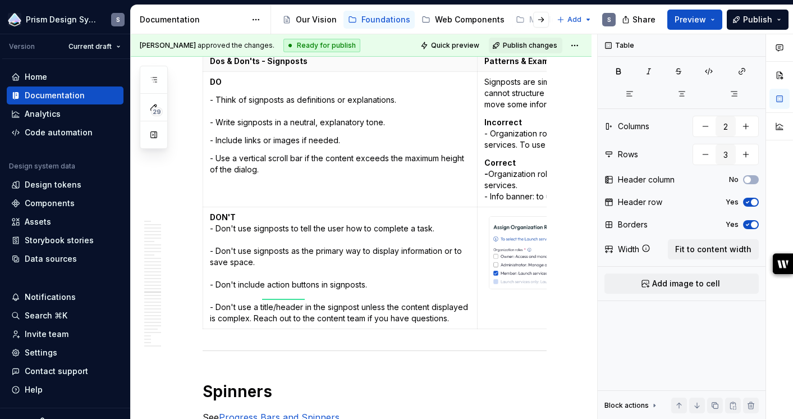
scroll to position [9181, 0]
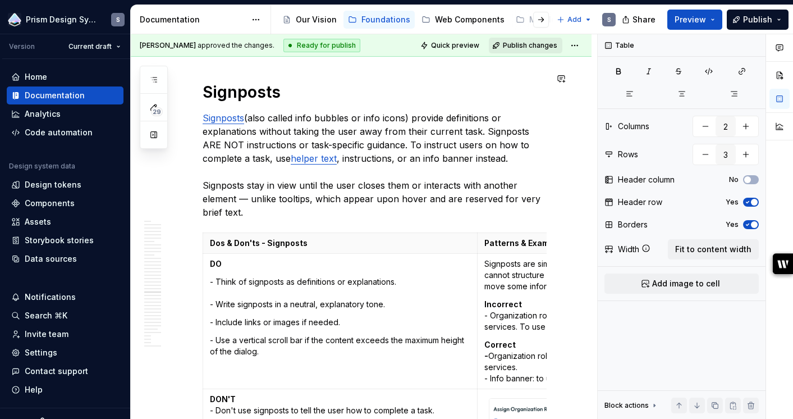
click at [539, 39] on button "Publish changes" at bounding box center [526, 46] width 74 height 16
